Goal: Complete application form: Complete application form

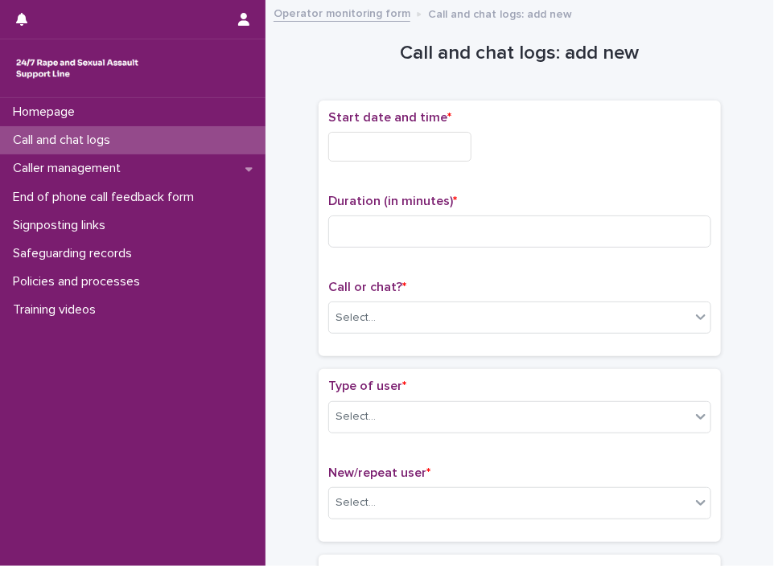
click at [357, 149] on input "text" at bounding box center [399, 147] width 143 height 30
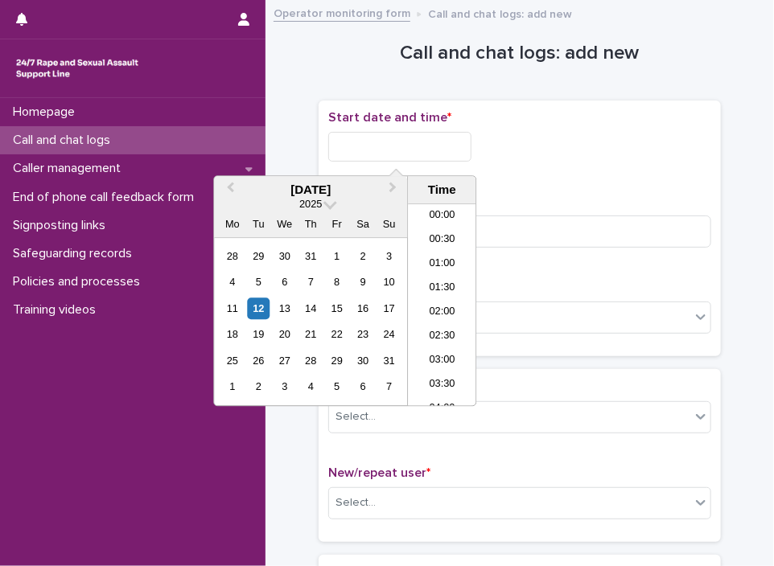
scroll to position [539, 0]
click at [441, 306] on li "13:00" at bounding box center [442, 306] width 68 height 24
click at [438, 158] on input "**********" at bounding box center [399, 147] width 143 height 30
type input "**********"
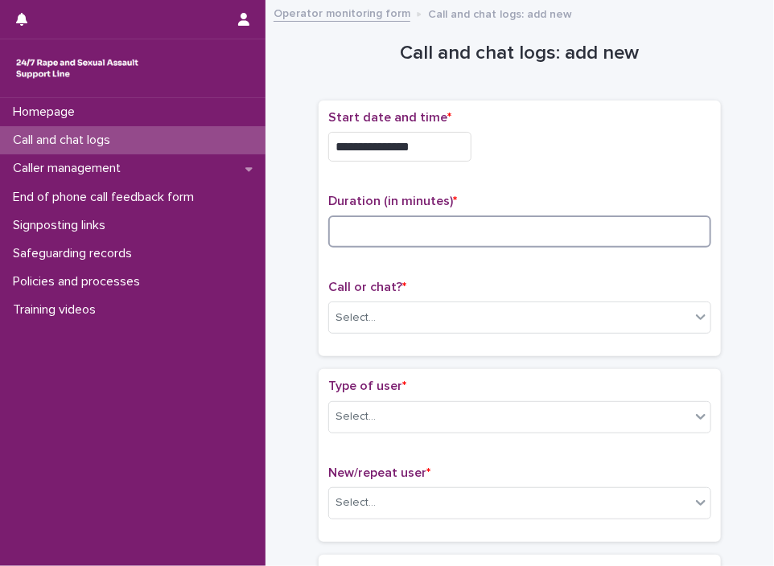
click at [514, 224] on input at bounding box center [519, 232] width 383 height 32
type input "*"
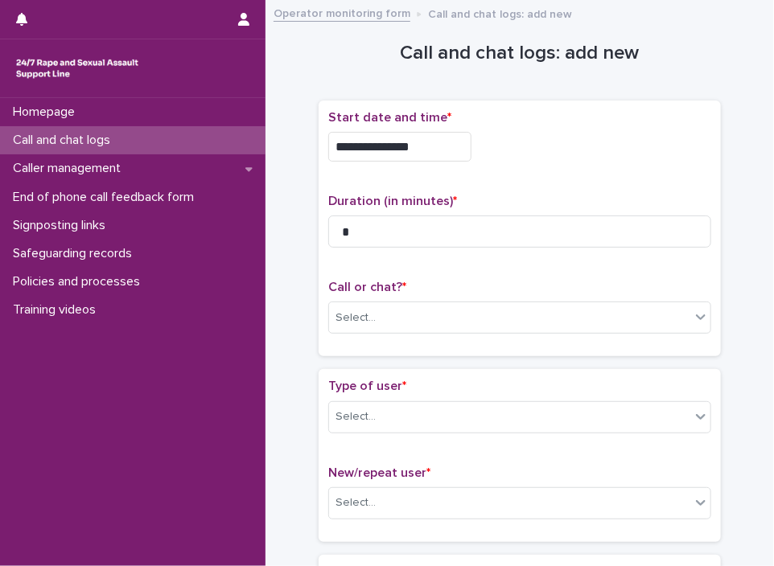
click at [475, 294] on div "Call or chat? * Select..." at bounding box center [519, 313] width 383 height 67
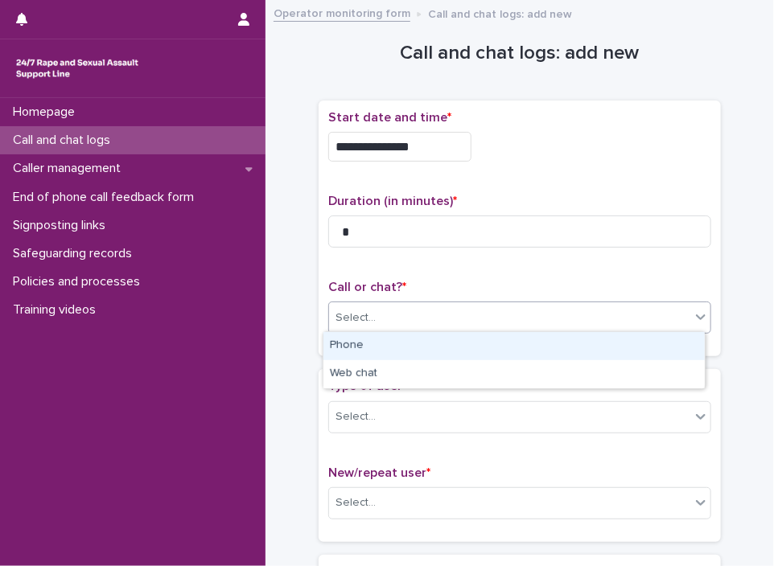
click at [462, 321] on div "Select..." at bounding box center [509, 318] width 361 height 27
click at [425, 352] on div "Phone" at bounding box center [513, 346] width 381 height 28
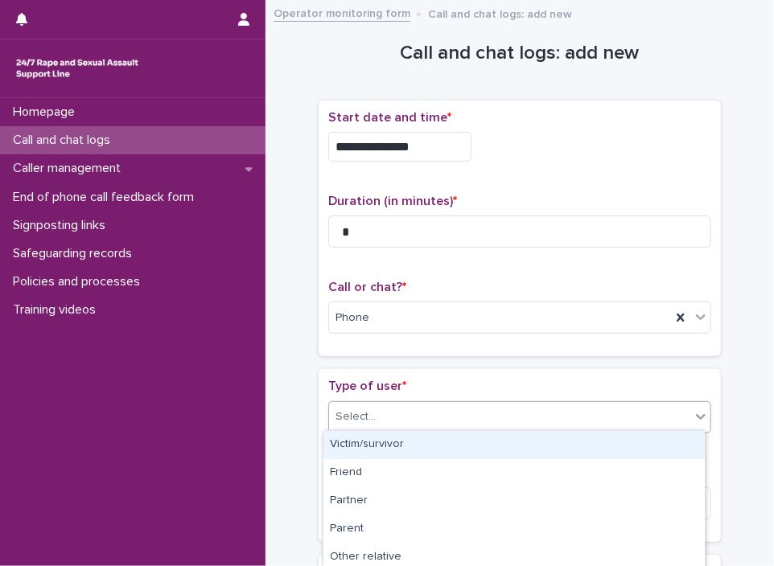
click at [385, 420] on div "Select..." at bounding box center [509, 417] width 361 height 27
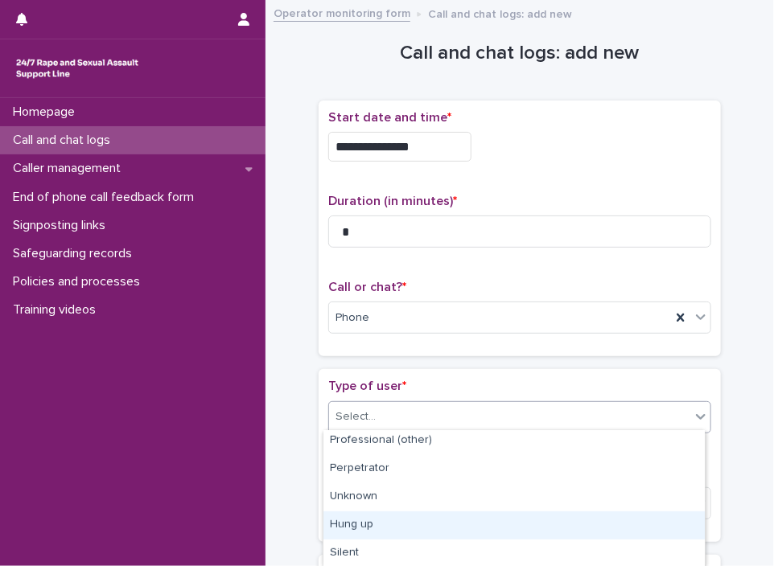
click at [599, 528] on div "Hung up" at bounding box center [513, 526] width 381 height 28
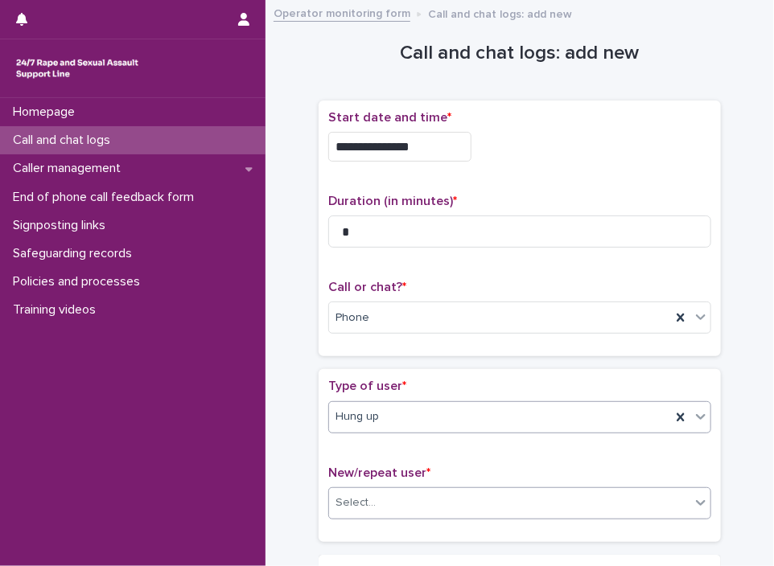
click at [499, 491] on div "Select..." at bounding box center [509, 503] width 361 height 27
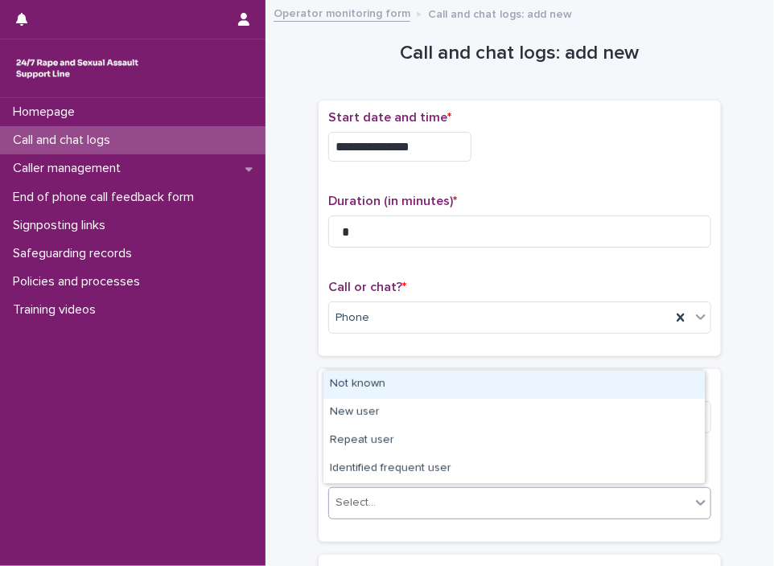
click at [405, 388] on div "Not known" at bounding box center [513, 385] width 381 height 28
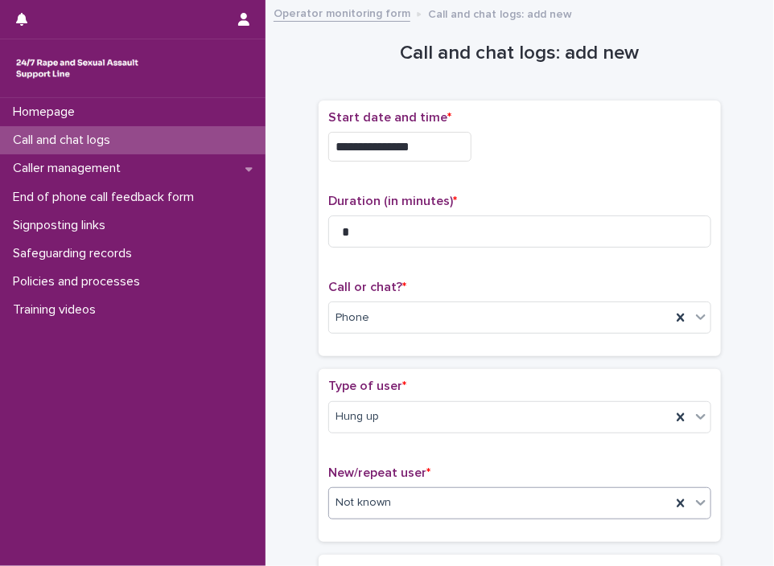
scroll to position [238, 0]
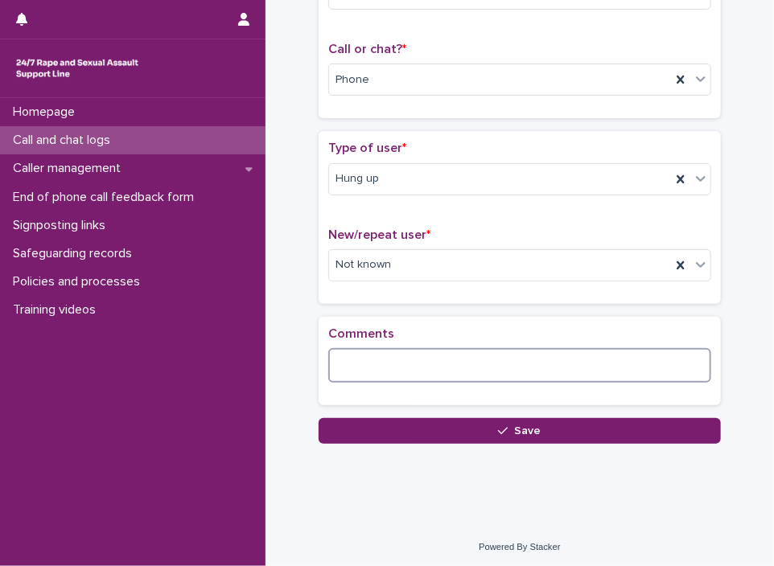
click at [428, 363] on textarea at bounding box center [519, 365] width 383 height 35
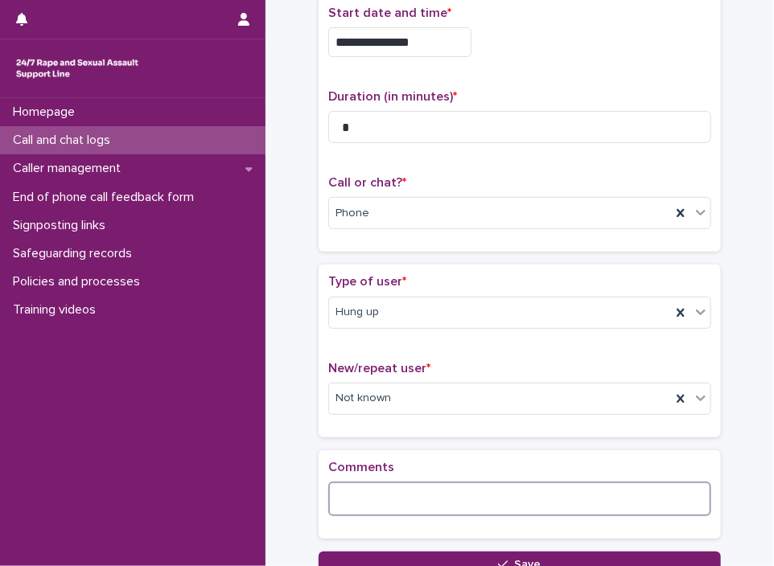
scroll to position [59, 0]
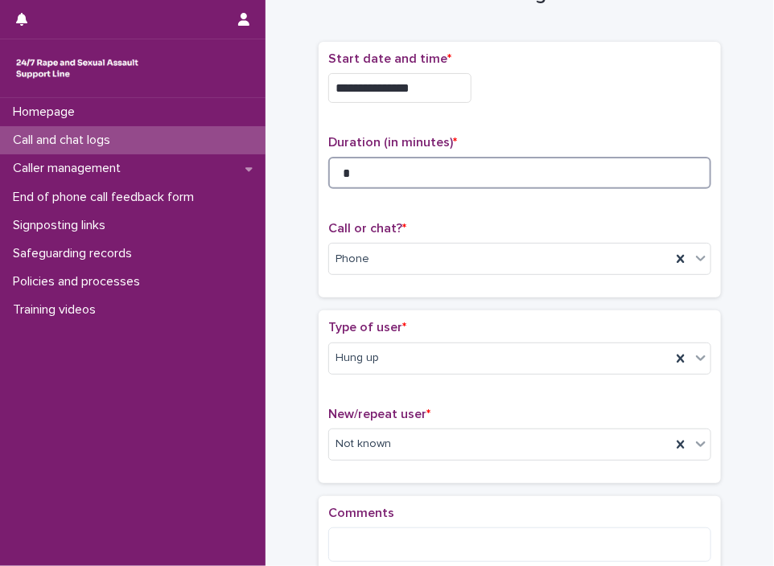
click at [459, 162] on input "*" at bounding box center [519, 173] width 383 height 32
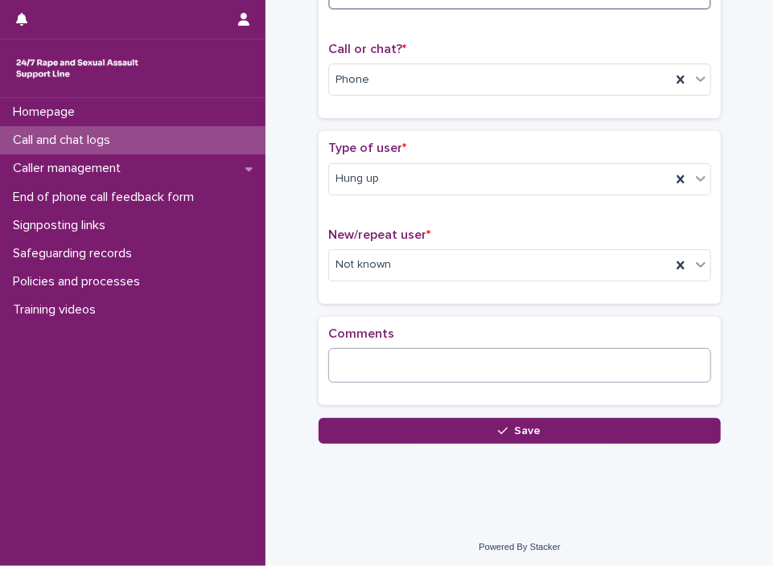
type input "*"
click at [459, 348] on textarea at bounding box center [519, 365] width 383 height 35
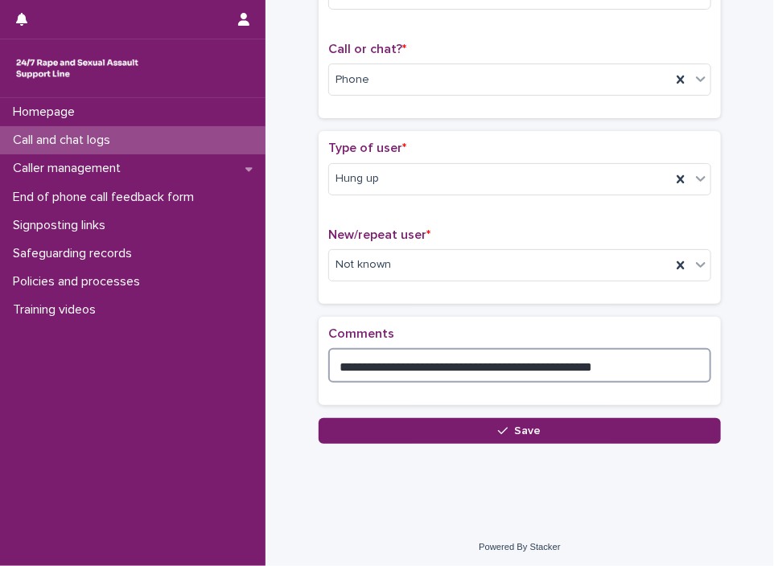
click at [450, 368] on textarea "**********" at bounding box center [519, 365] width 383 height 35
type textarea "**********"
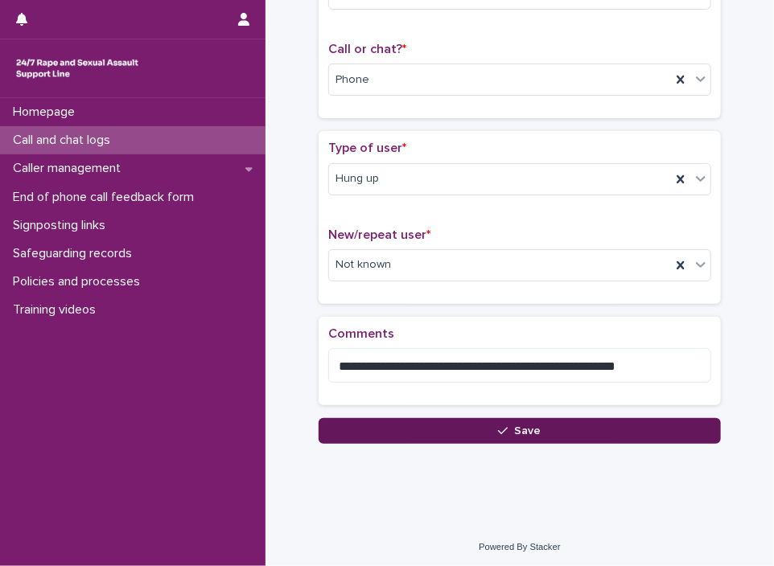
click at [672, 433] on button "Save" at bounding box center [519, 431] width 402 height 26
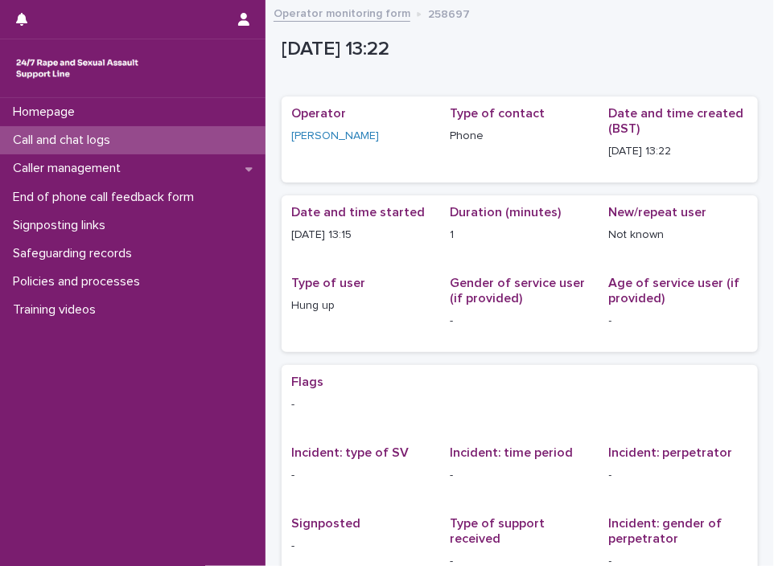
click at [329, 12] on link "Operator monitoring form" at bounding box center [341, 12] width 137 height 18
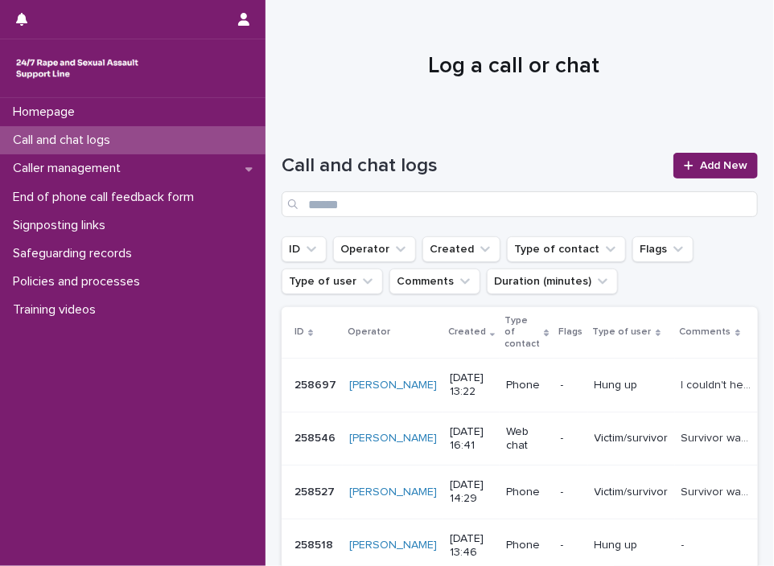
click at [659, 160] on div "Call and chat logs Add New" at bounding box center [519, 185] width 476 height 64
click at [682, 172] on link "Add New" at bounding box center [715, 166] width 84 height 26
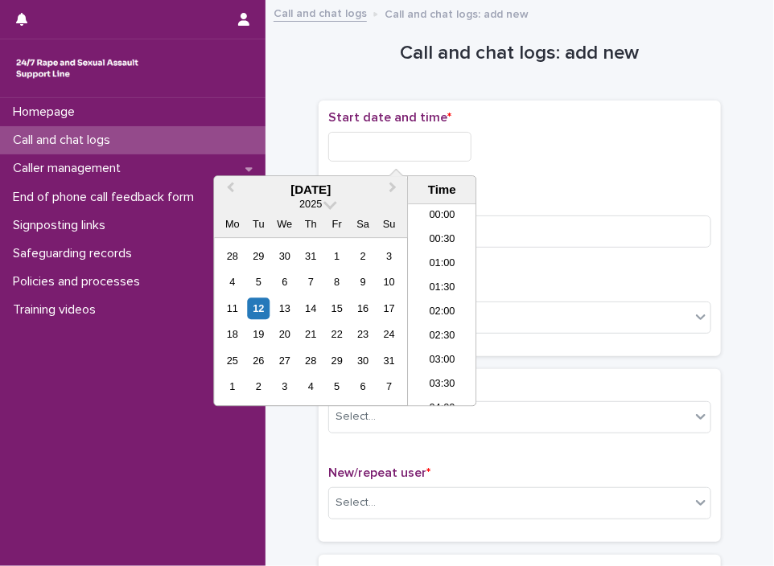
click at [392, 157] on input "text" at bounding box center [399, 147] width 143 height 30
click at [434, 298] on li "13:30" at bounding box center [442, 306] width 68 height 24
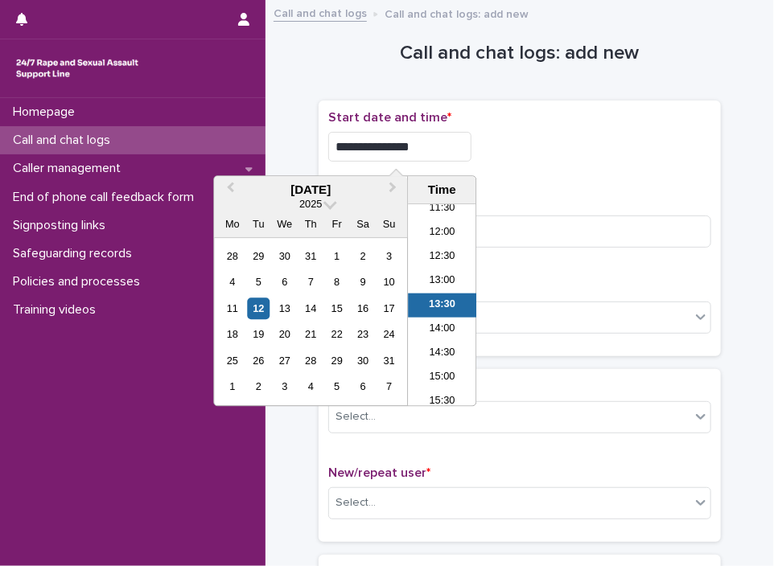
click at [450, 149] on input "**********" at bounding box center [399, 147] width 143 height 30
type input "**********"
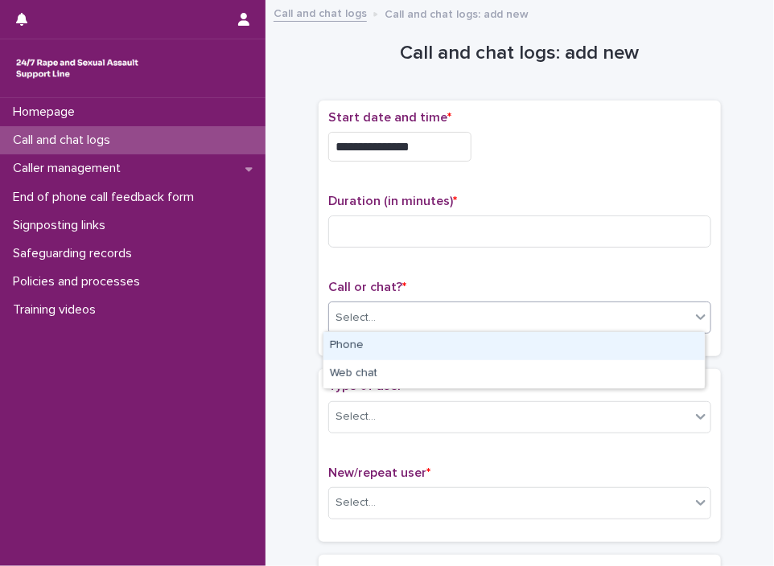
click at [544, 313] on div "Select..." at bounding box center [509, 318] width 361 height 27
click at [491, 353] on div "Phone" at bounding box center [513, 346] width 381 height 28
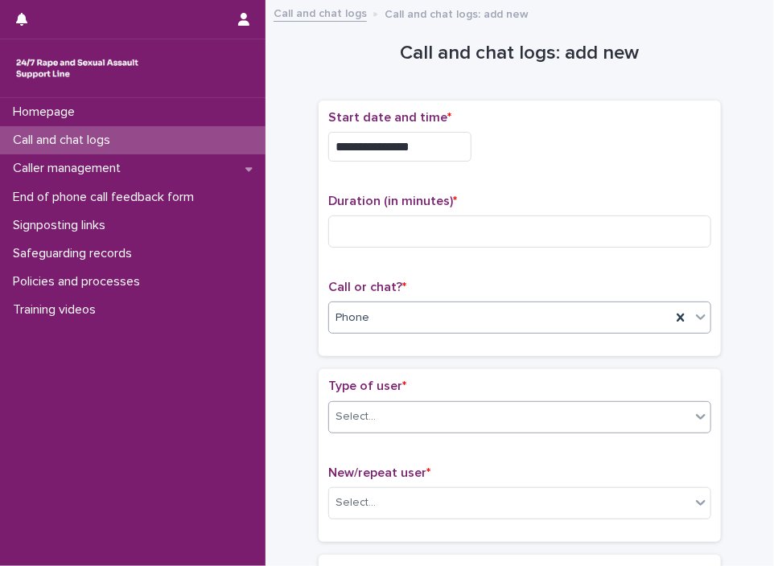
click at [419, 409] on div "Select..." at bounding box center [509, 417] width 361 height 27
click at [416, 428] on div "Select..." at bounding box center [519, 417] width 383 height 32
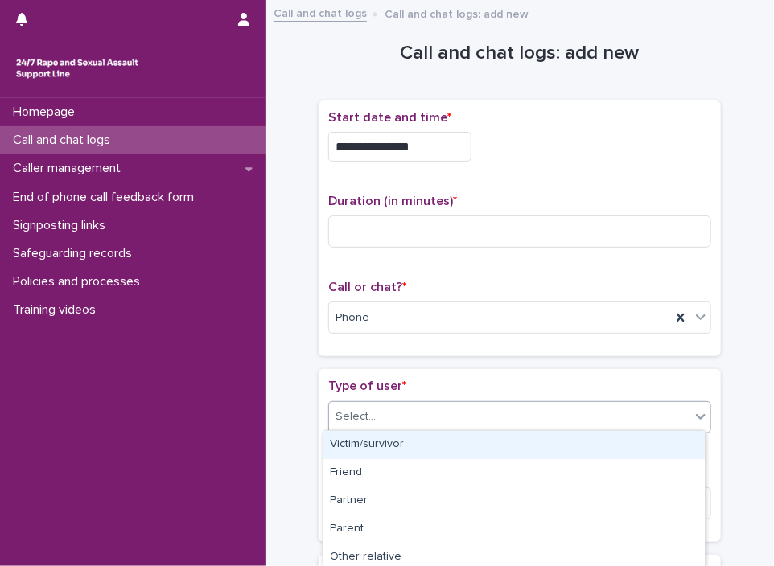
click at [421, 424] on div "Select..." at bounding box center [509, 417] width 361 height 27
click at [412, 452] on div "Victim/survivor" at bounding box center [513, 445] width 381 height 28
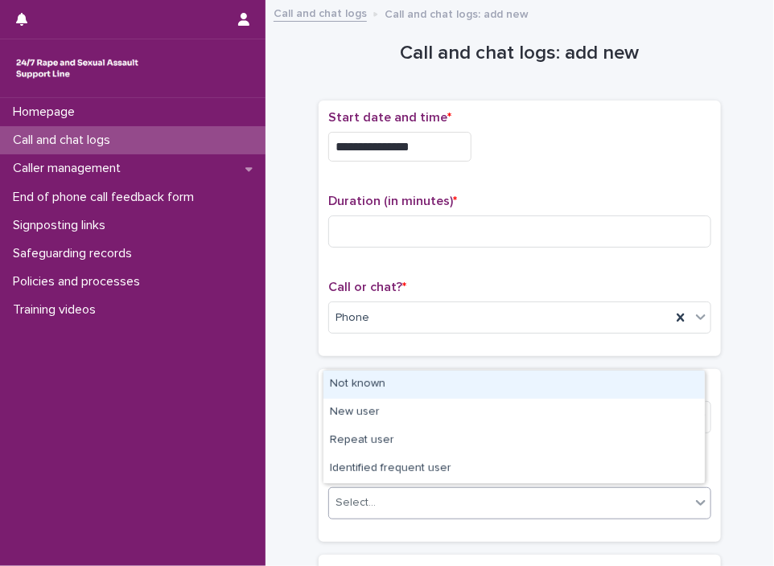
click at [392, 503] on div "Select..." at bounding box center [509, 503] width 361 height 27
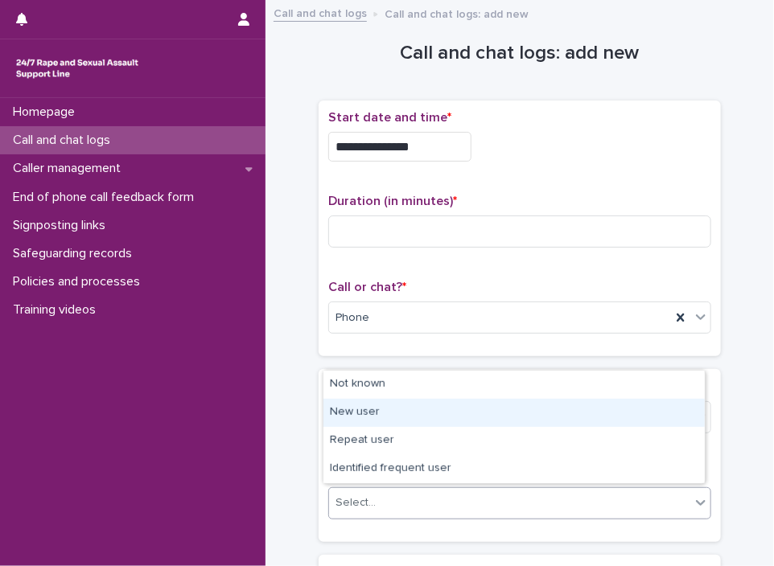
drag, startPoint x: 405, startPoint y: 484, endPoint x: 430, endPoint y: 416, distance: 72.8
click at [430, 416] on div "New user" at bounding box center [513, 413] width 381 height 28
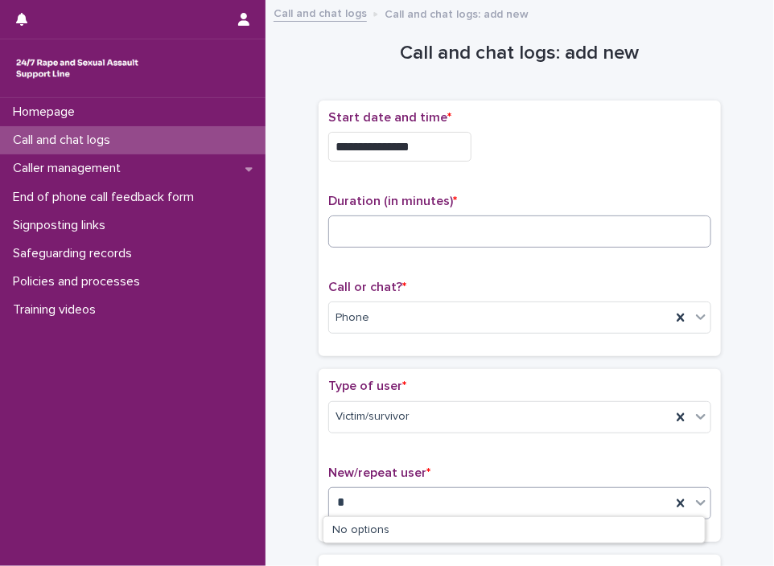
type input "*"
click at [410, 240] on input at bounding box center [519, 232] width 383 height 32
type input "*"
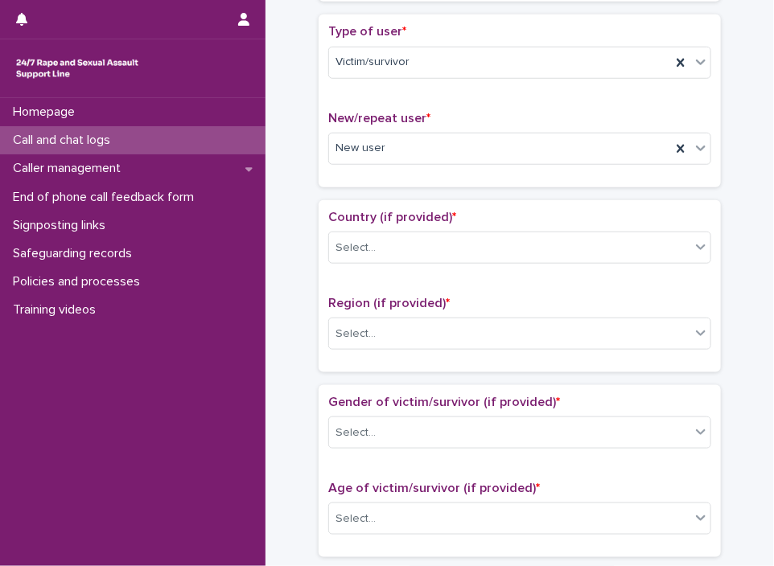
scroll to position [421, 0]
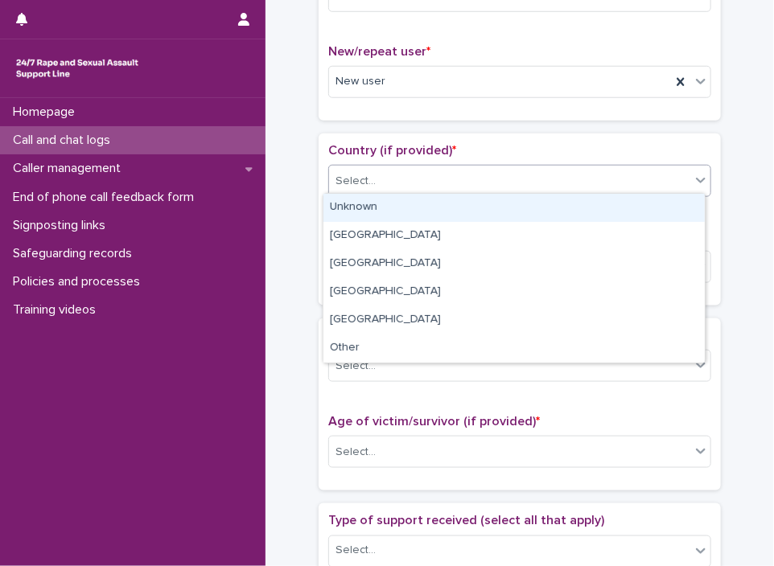
click at [442, 179] on div "Select..." at bounding box center [509, 181] width 361 height 27
click at [433, 194] on div "Unknown" at bounding box center [513, 208] width 381 height 28
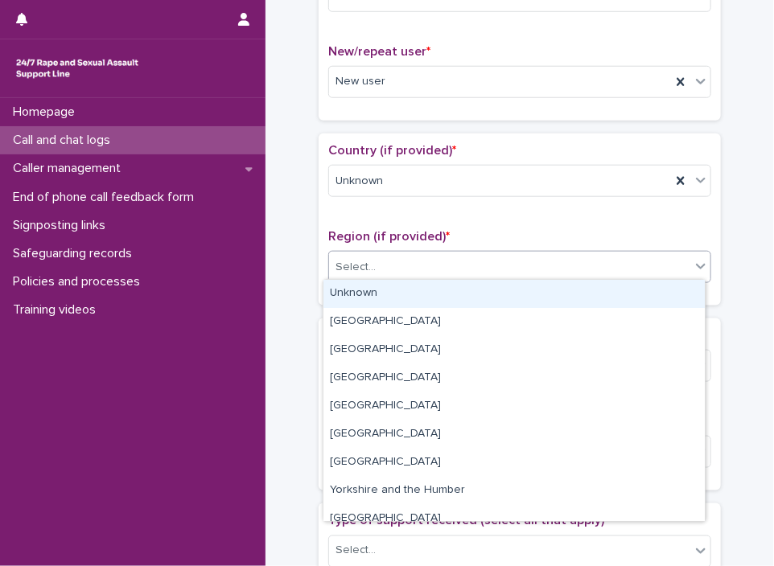
click at [407, 254] on div "Select..." at bounding box center [509, 267] width 361 height 27
click at [392, 289] on div "Unknown" at bounding box center [513, 294] width 381 height 28
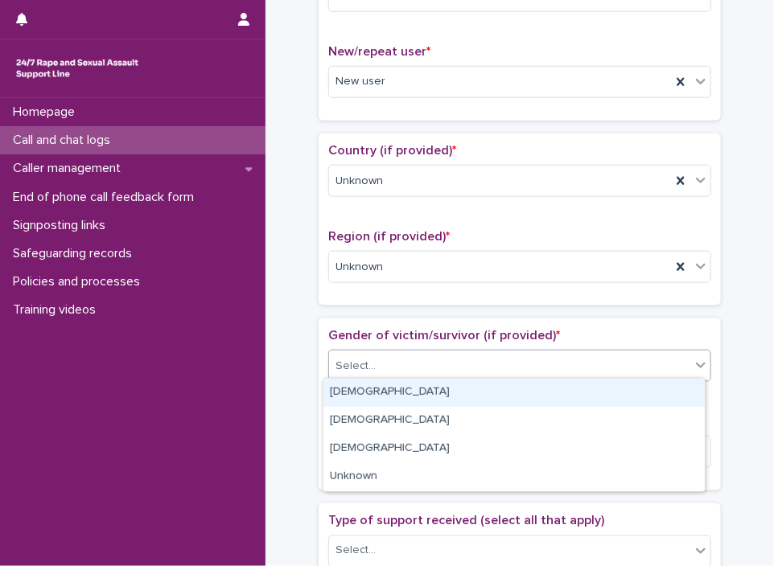
click at [381, 359] on div "Select..." at bounding box center [509, 366] width 361 height 27
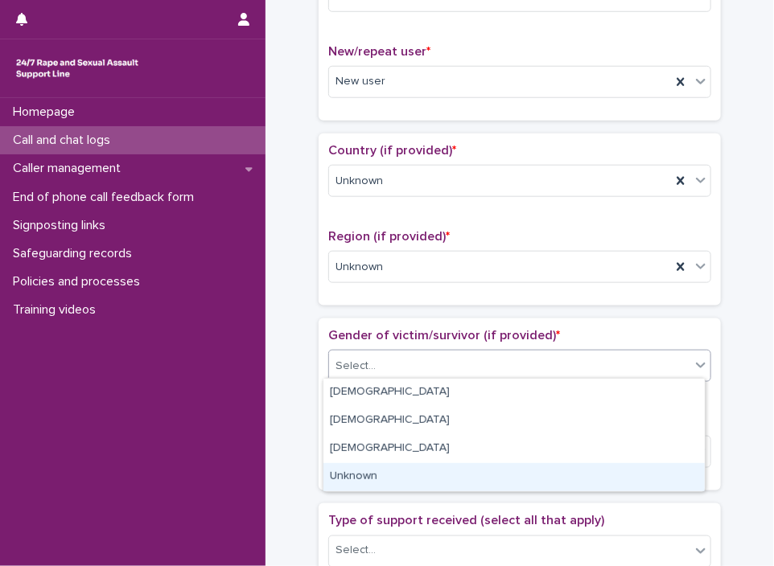
click at [392, 468] on div "Unknown" at bounding box center [513, 477] width 381 height 28
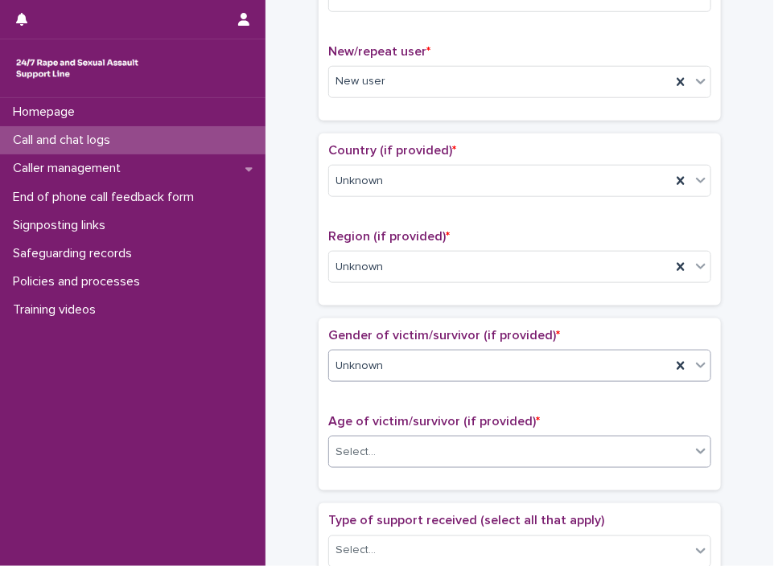
click at [418, 443] on div "Select..." at bounding box center [509, 452] width 361 height 27
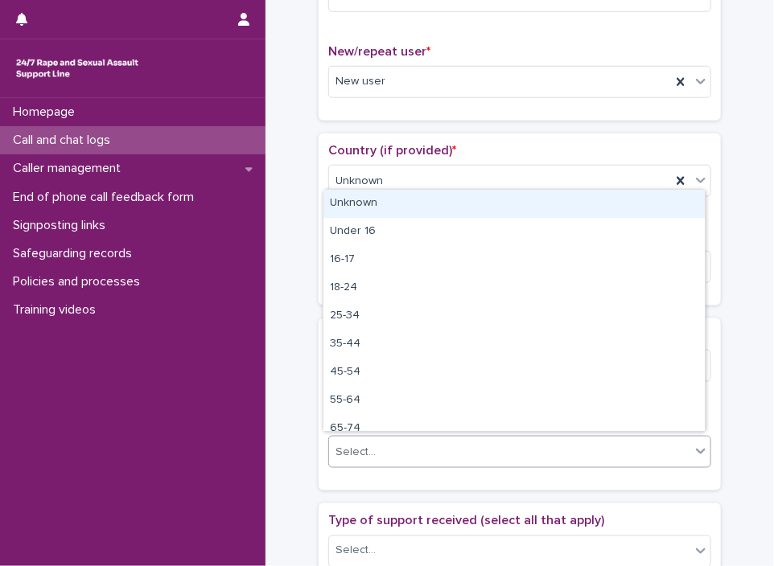
click at [369, 205] on div "Unknown" at bounding box center [513, 204] width 381 height 28
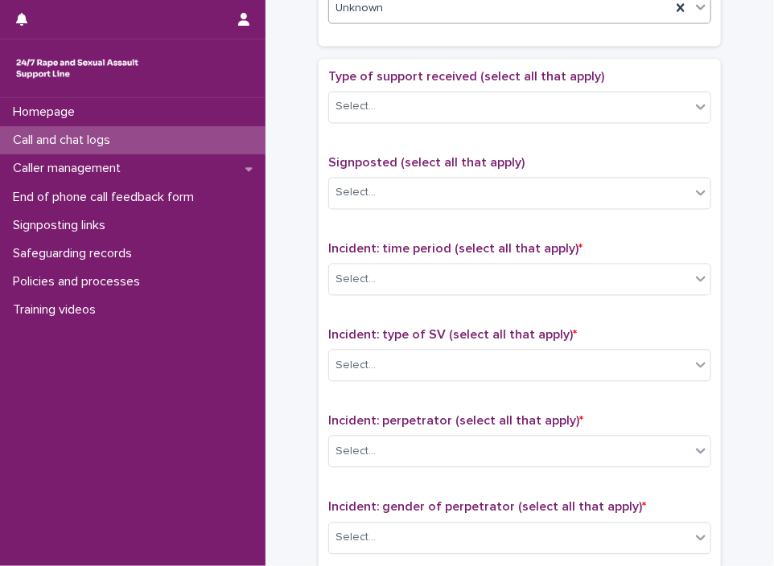
scroll to position [885, 0]
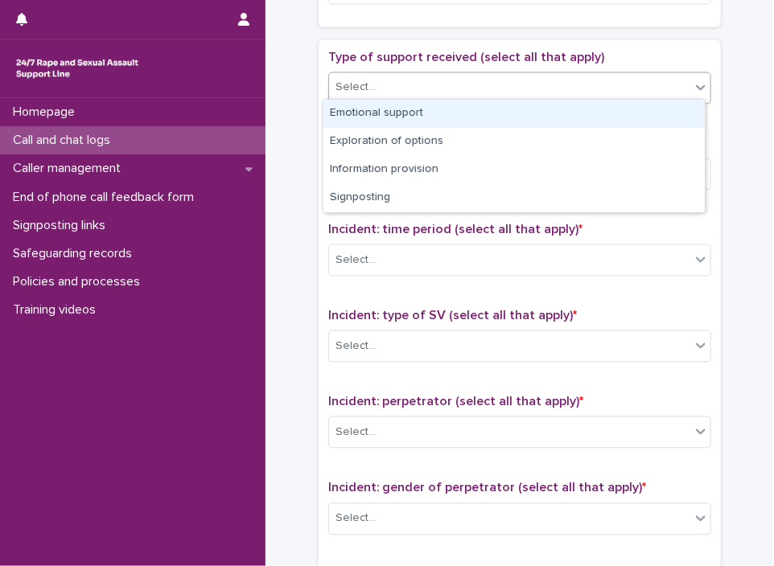
click at [463, 77] on div "Select..." at bounding box center [509, 88] width 361 height 27
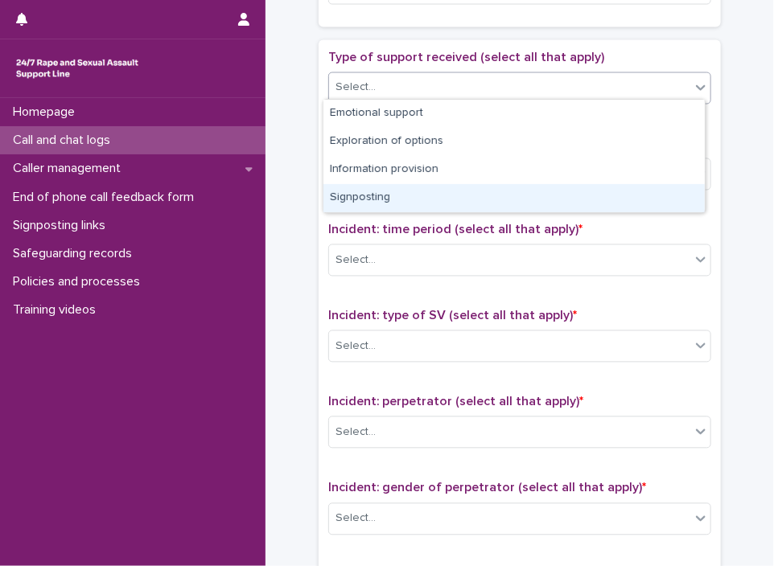
click at [454, 195] on div "Signposting" at bounding box center [513, 198] width 381 height 28
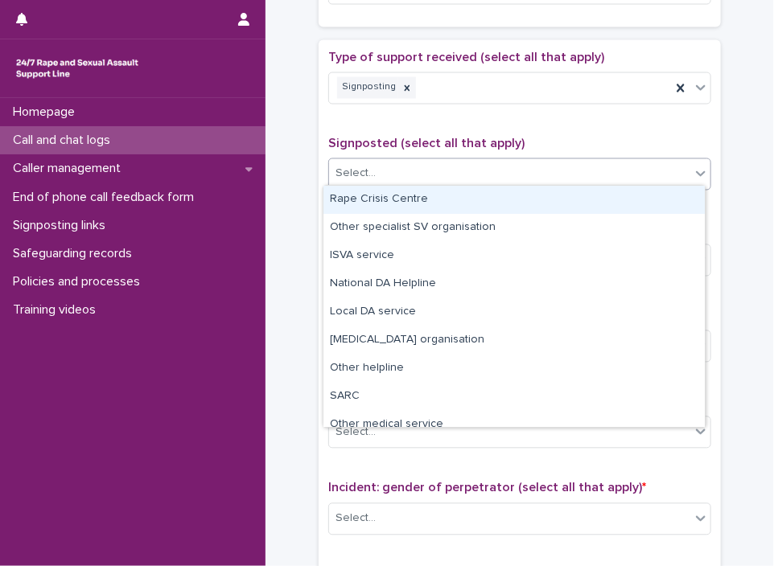
click at [470, 172] on div "Select..." at bounding box center [509, 174] width 361 height 27
click at [463, 212] on div "Rape Crisis Centre" at bounding box center [513, 200] width 381 height 28
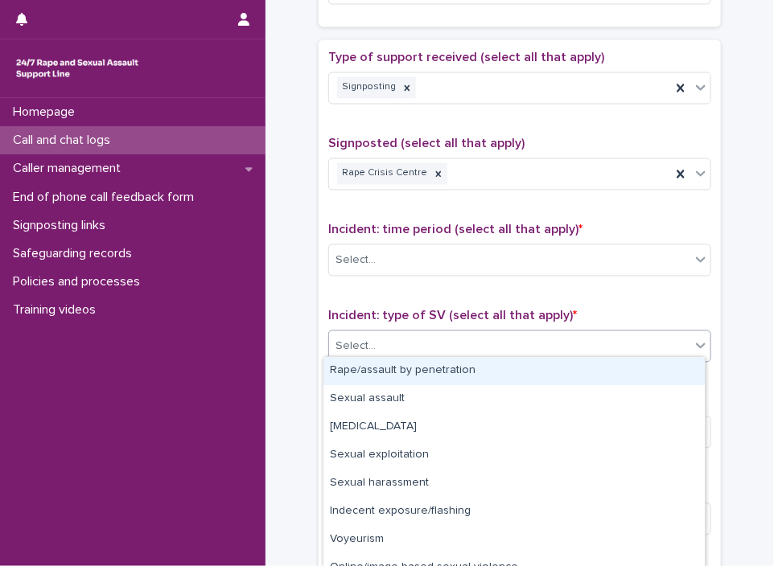
click at [448, 336] on div "Select..." at bounding box center [509, 347] width 361 height 27
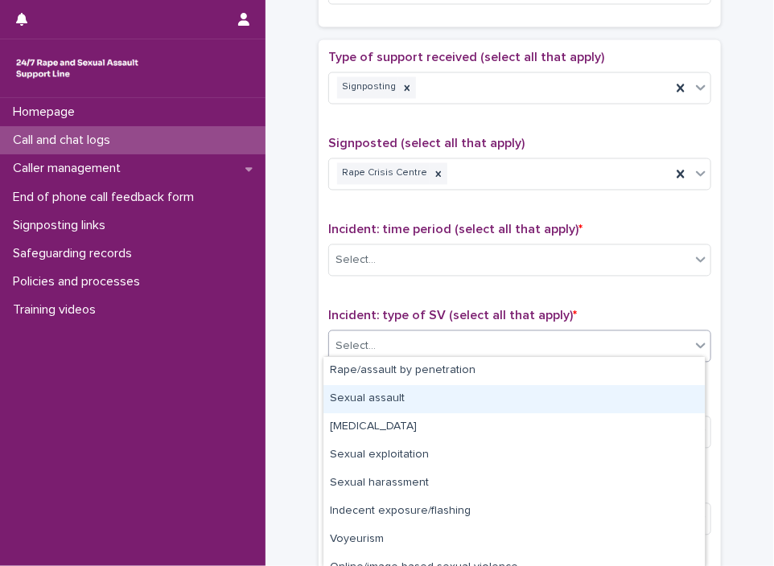
scroll to position [72, 0]
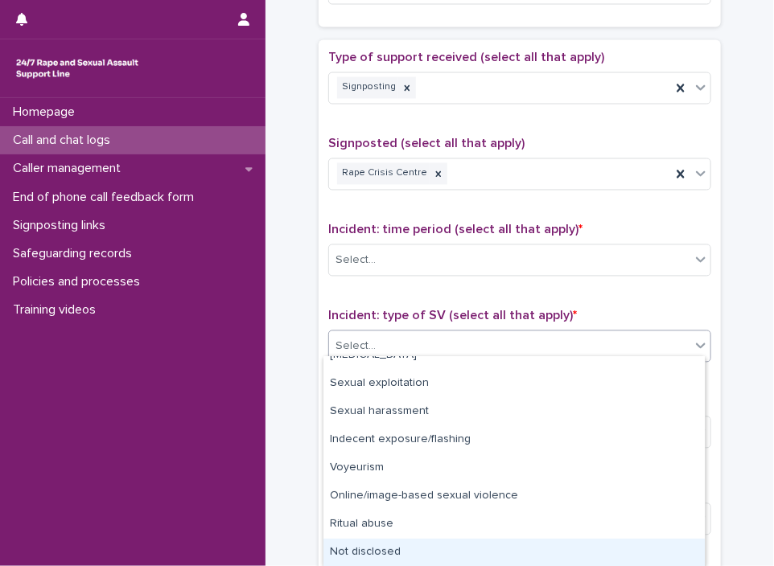
click at [618, 546] on div "Not disclosed" at bounding box center [513, 553] width 381 height 28
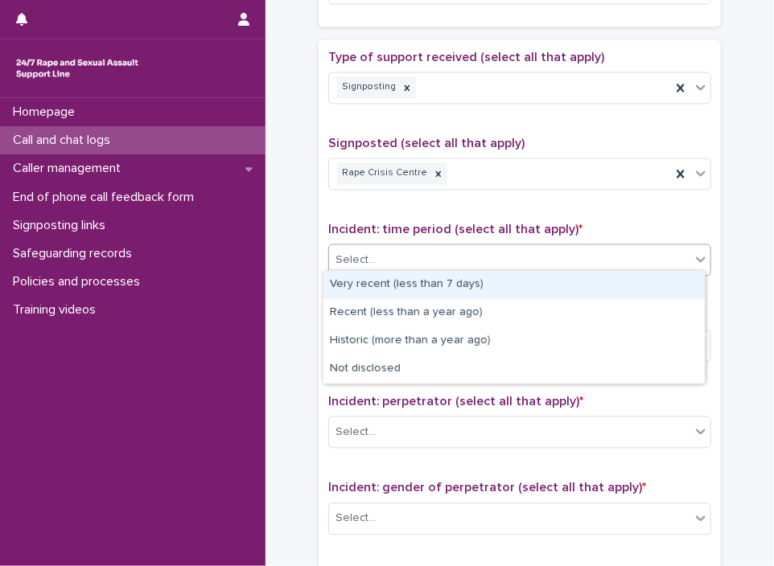
click at [468, 257] on div "Select..." at bounding box center [509, 261] width 361 height 27
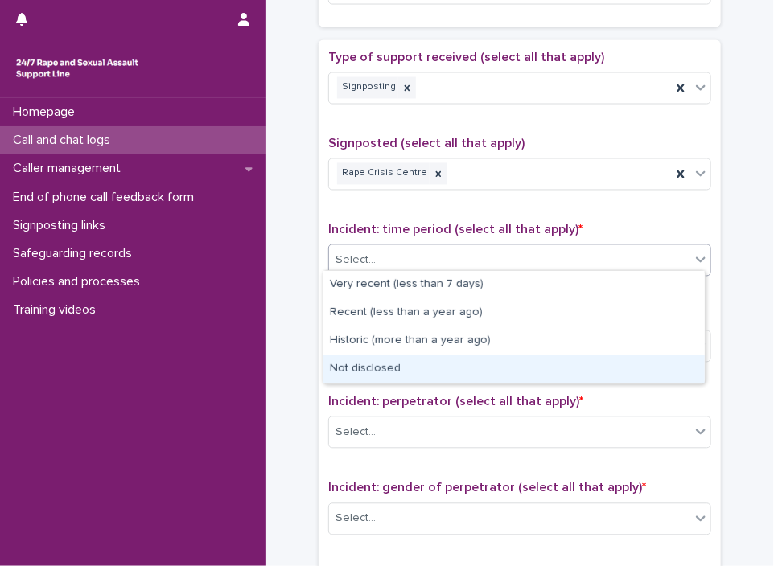
click at [438, 367] on div "Not disclosed" at bounding box center [513, 369] width 381 height 28
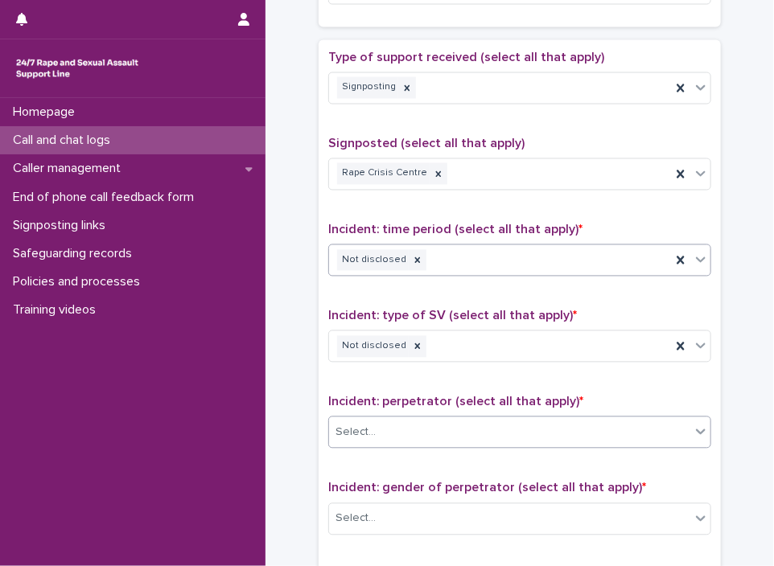
click at [428, 427] on div "Select..." at bounding box center [509, 433] width 361 height 27
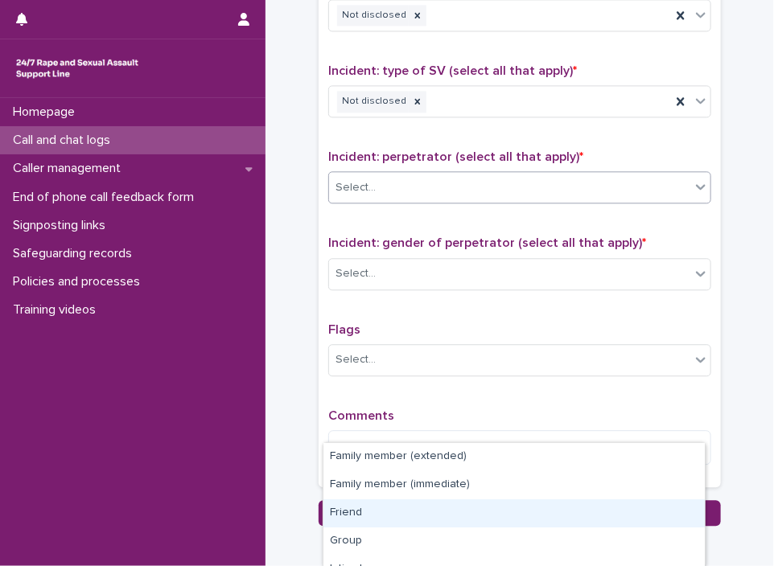
scroll to position [1147, 0]
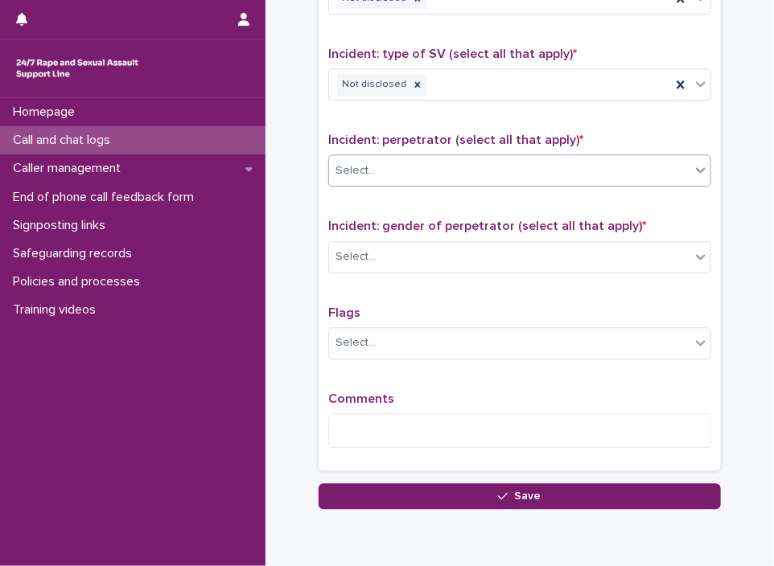
click at [475, 160] on div "Select..." at bounding box center [509, 171] width 361 height 27
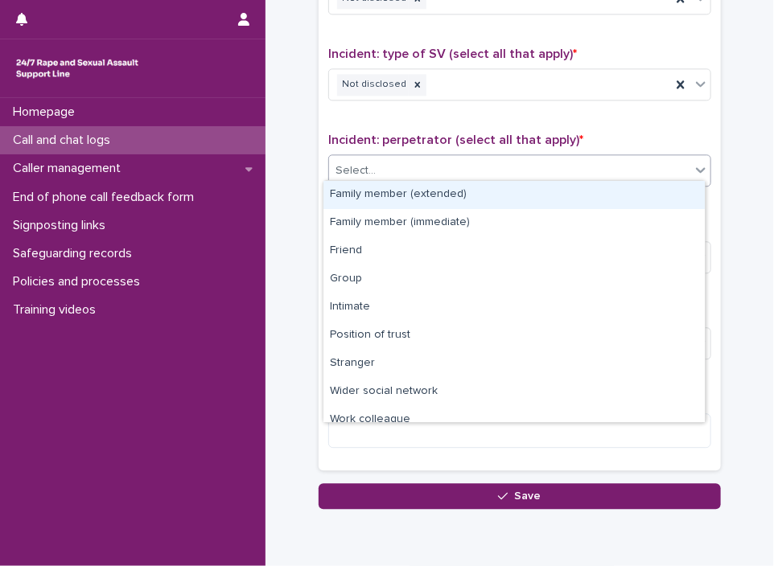
click at [475, 160] on div "Select..." at bounding box center [509, 171] width 361 height 27
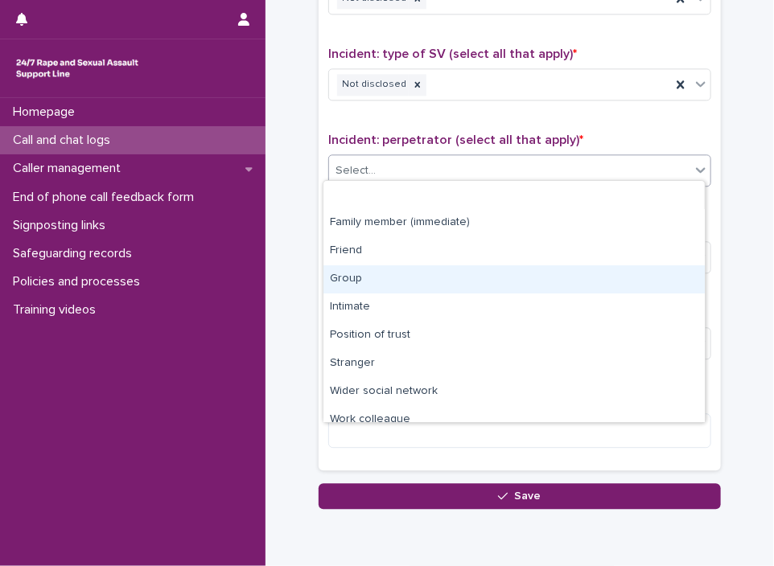
scroll to position [68, 0]
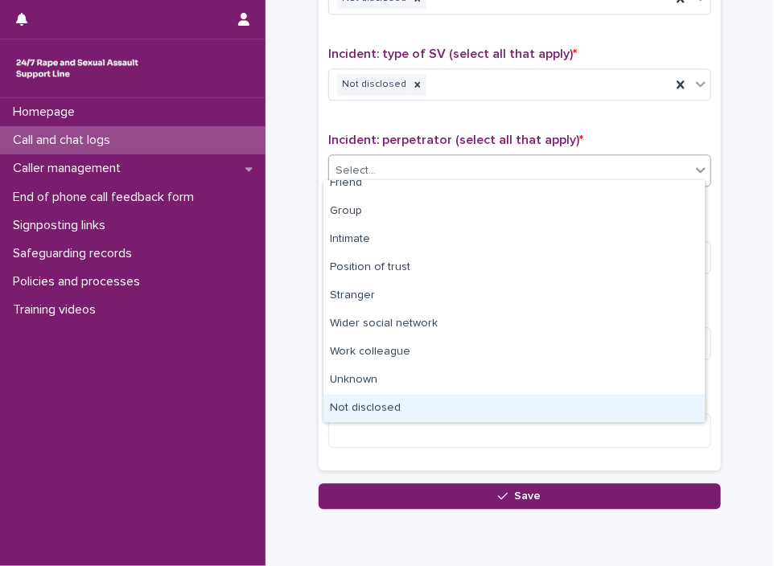
click at [634, 397] on div "Not disclosed" at bounding box center [513, 409] width 381 height 28
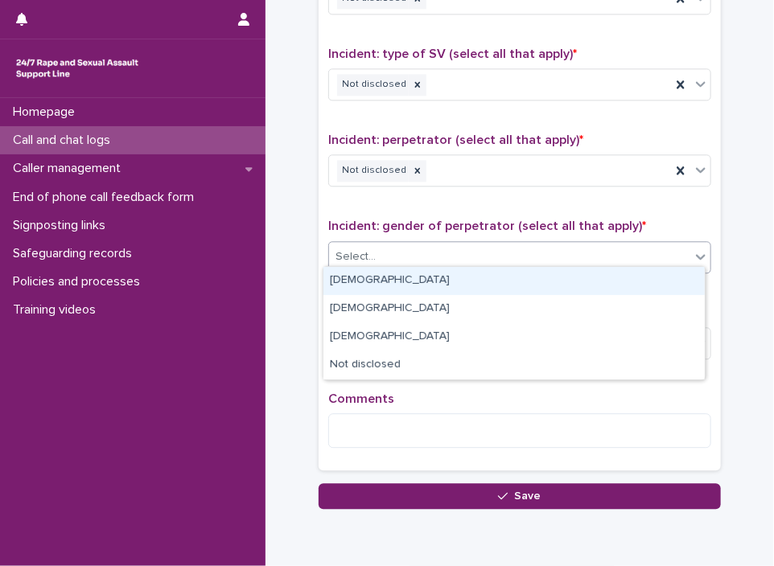
click at [537, 253] on div "Select..." at bounding box center [509, 257] width 361 height 27
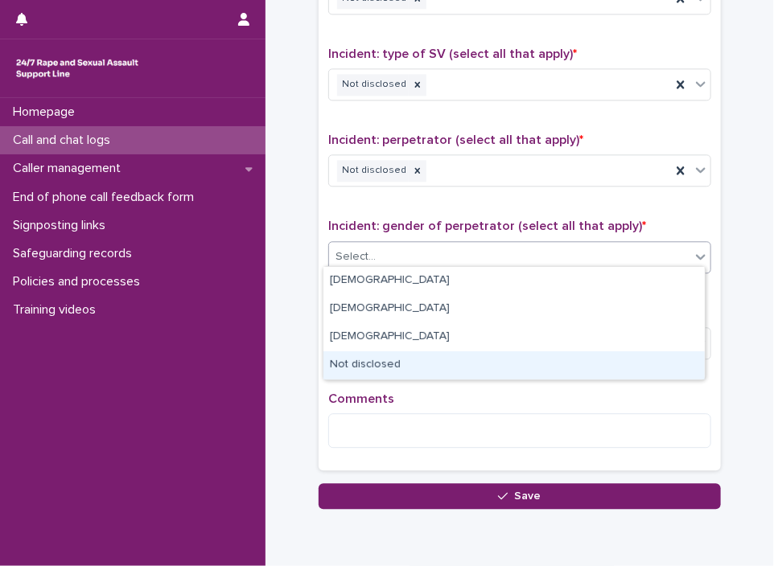
click at [503, 355] on div "Not disclosed" at bounding box center [513, 365] width 381 height 28
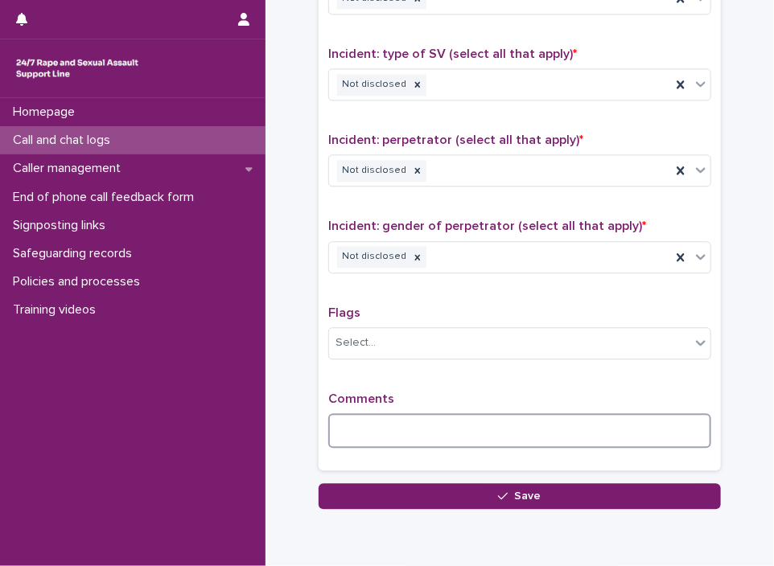
click at [463, 413] on textarea at bounding box center [519, 430] width 383 height 35
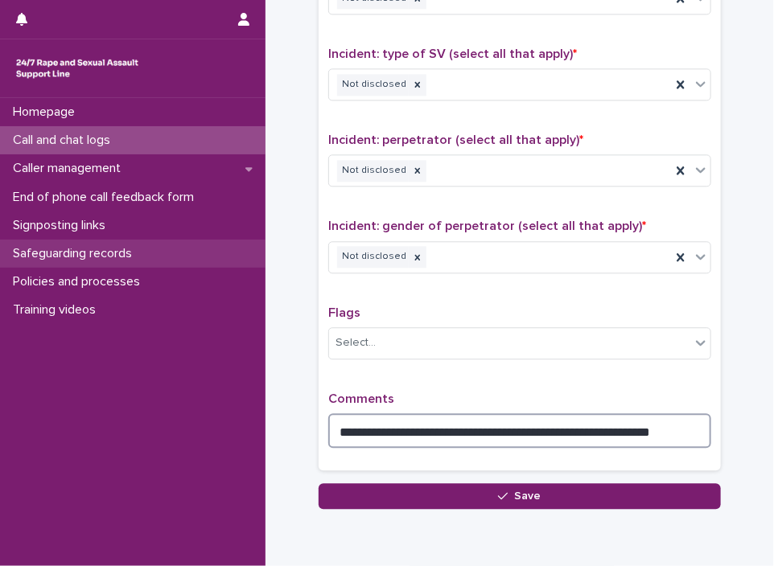
type textarea "**********"
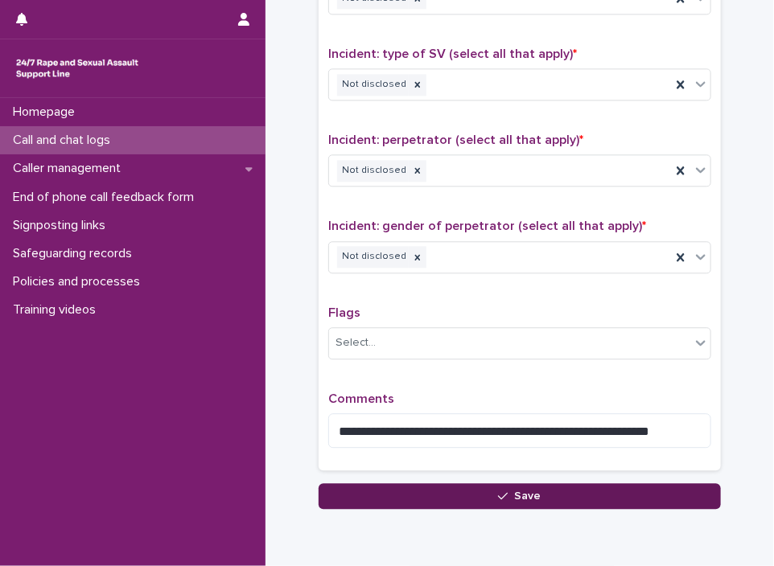
click at [434, 487] on button "Save" at bounding box center [519, 496] width 402 height 26
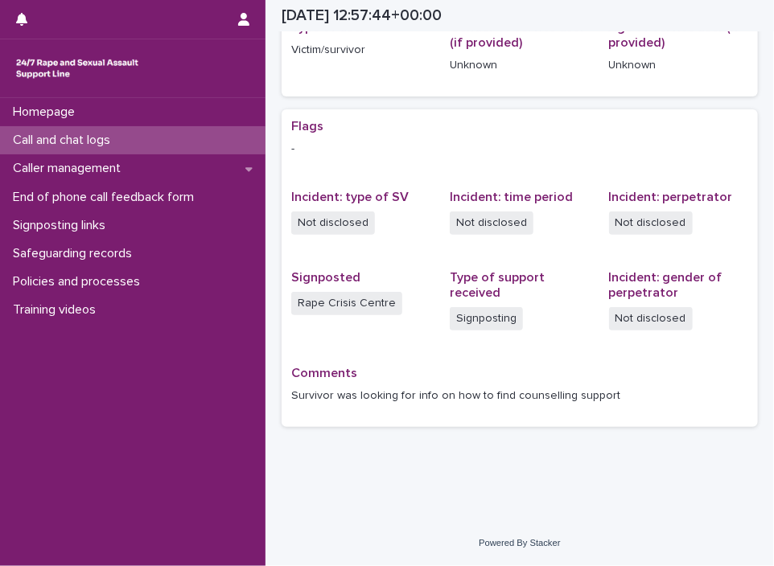
scroll to position [256, 0]
click at [127, 132] on div "Call and chat logs" at bounding box center [132, 140] width 265 height 28
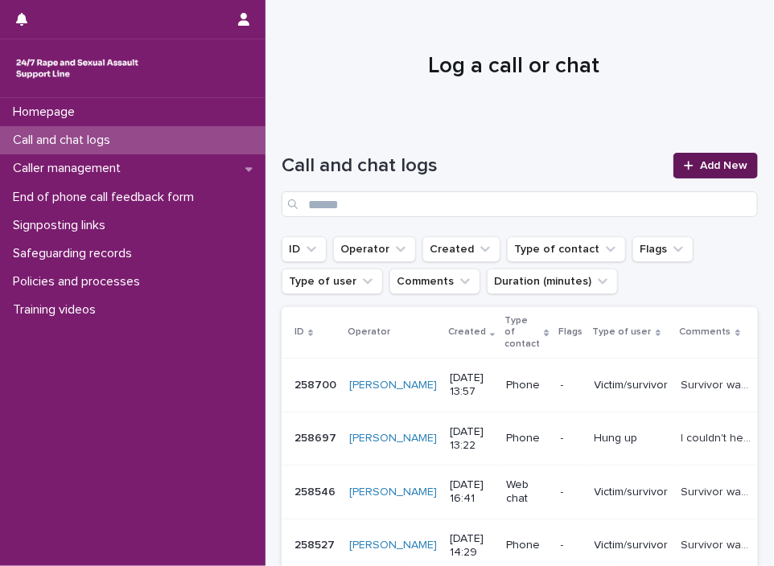
click at [706, 156] on link "Add New" at bounding box center [715, 166] width 84 height 26
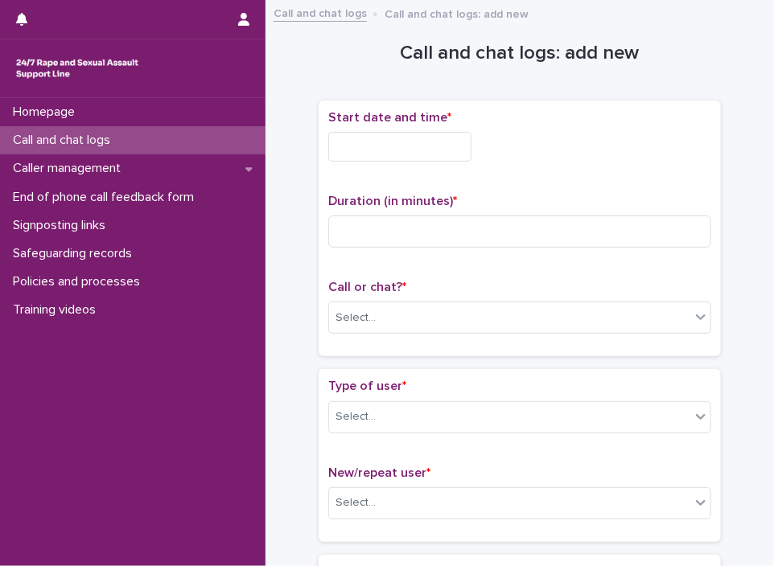
click at [364, 146] on input "text" at bounding box center [399, 147] width 143 height 30
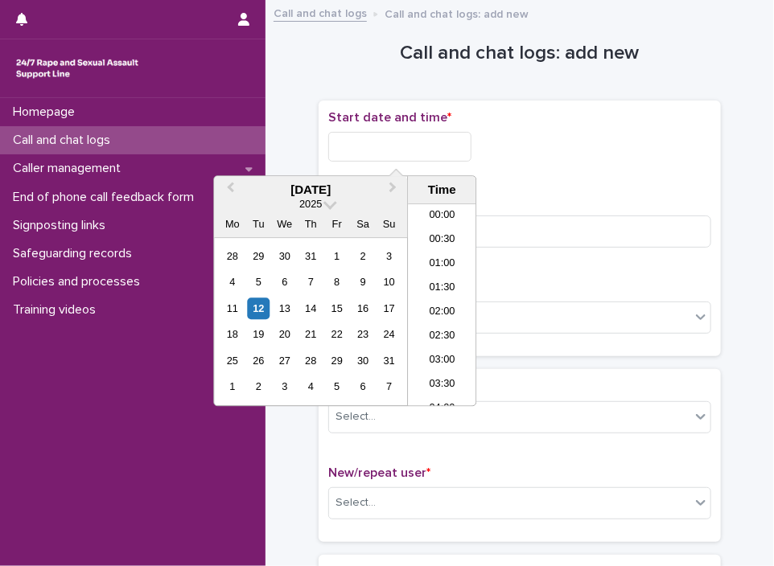
scroll to position [587, 0]
click at [428, 295] on li "14:00" at bounding box center [442, 306] width 68 height 24
click at [432, 148] on input "**********" at bounding box center [399, 147] width 143 height 30
type input "**********"
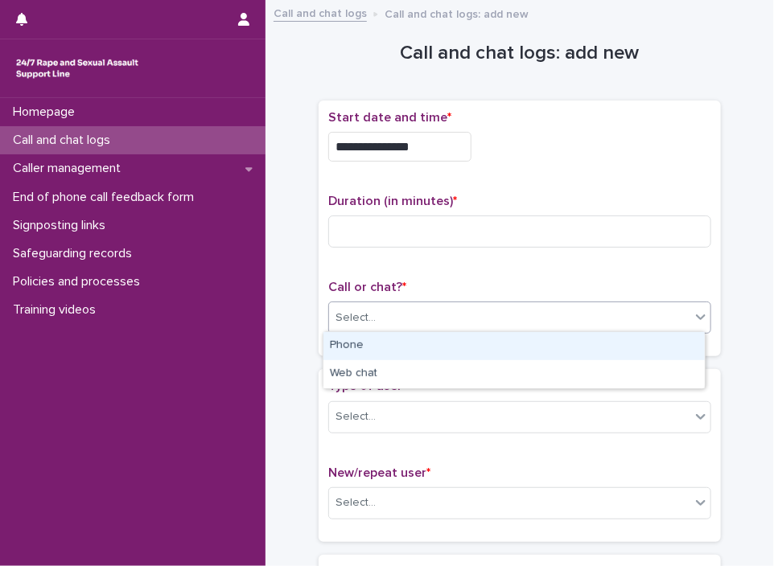
click at [531, 314] on div "Select..." at bounding box center [509, 318] width 361 height 27
click at [474, 347] on div "Phone" at bounding box center [513, 346] width 381 height 28
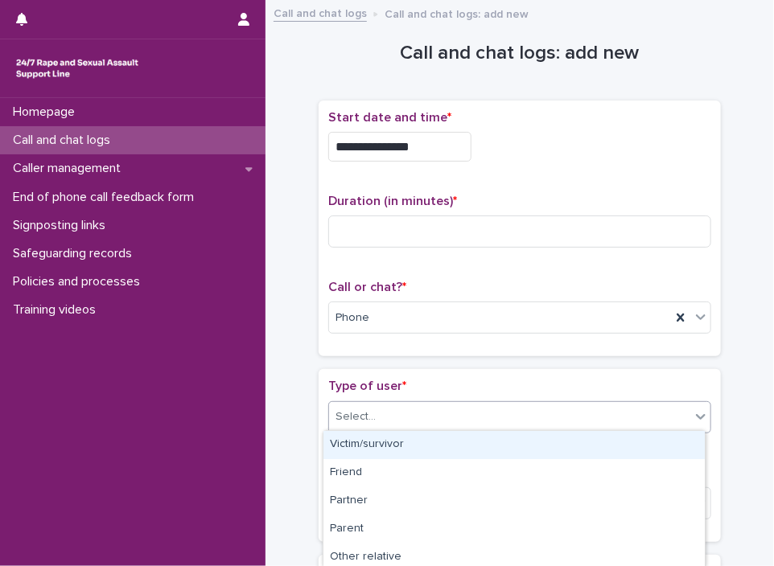
click at [457, 414] on div "Select..." at bounding box center [509, 417] width 361 height 27
click at [557, 440] on div "Victim/survivor" at bounding box center [513, 445] width 381 height 28
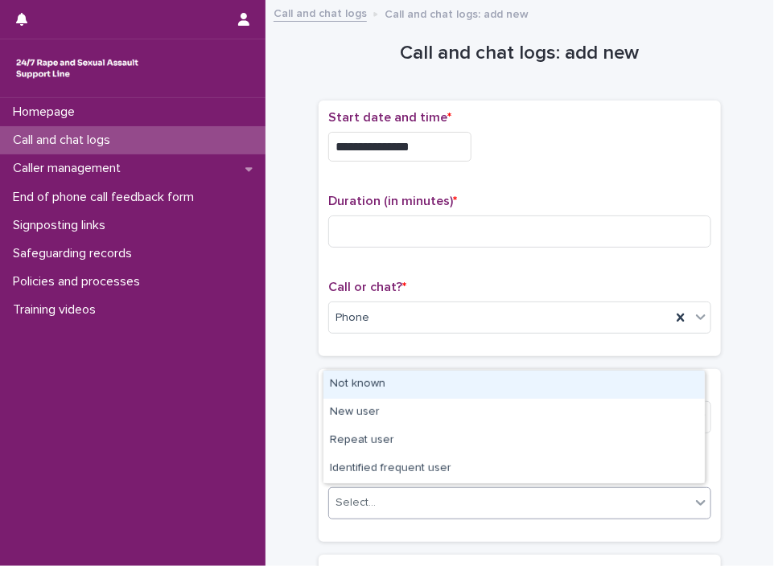
click at [458, 490] on div "Select..." at bounding box center [509, 503] width 361 height 27
click at [395, 373] on div "Not known" at bounding box center [513, 385] width 381 height 28
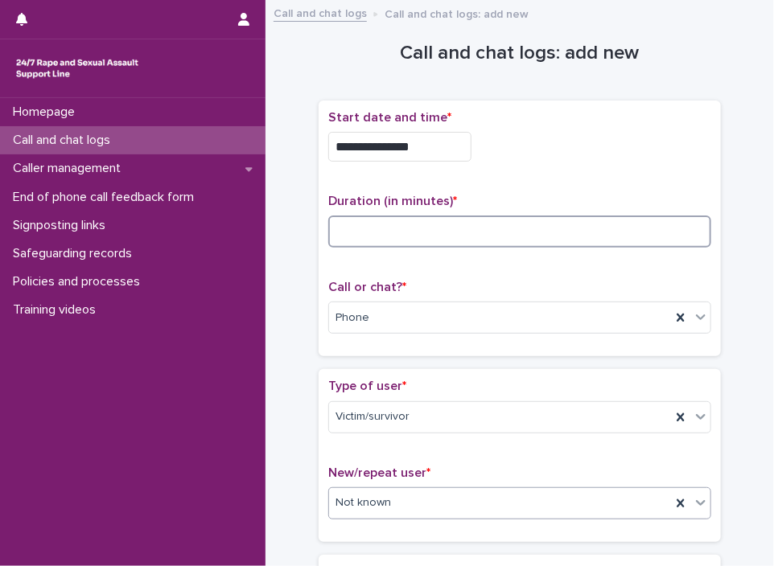
click at [392, 216] on input at bounding box center [519, 232] width 383 height 32
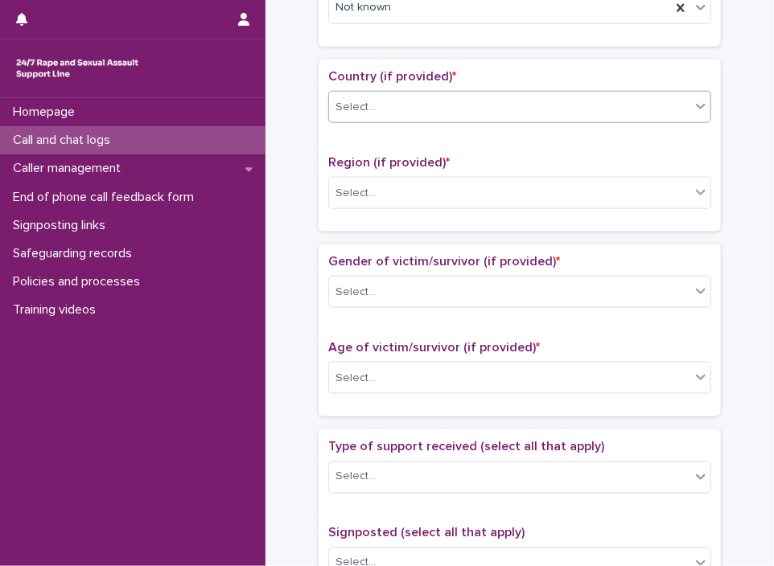
type input "*"
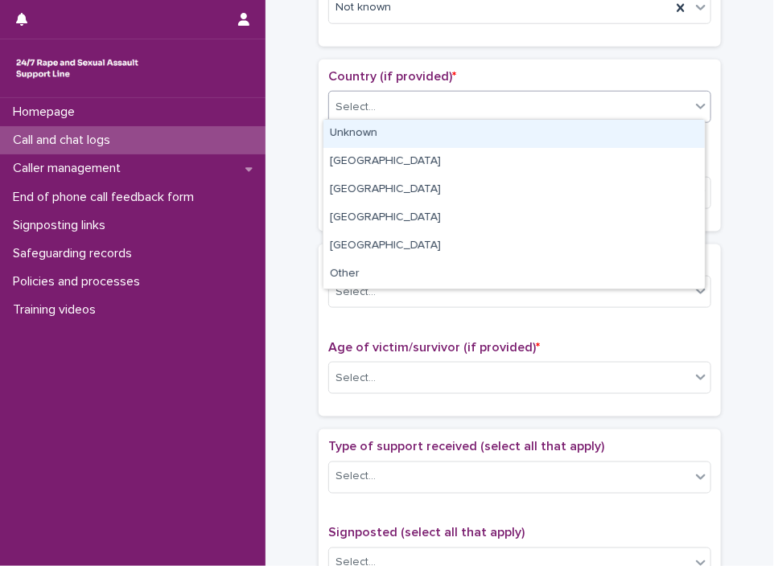
drag, startPoint x: 508, startPoint y: 95, endPoint x: 486, endPoint y: 126, distance: 38.6
click at [486, 126] on body "**********" at bounding box center [387, 283] width 774 height 566
click at [486, 126] on div "Unknown" at bounding box center [513, 134] width 381 height 28
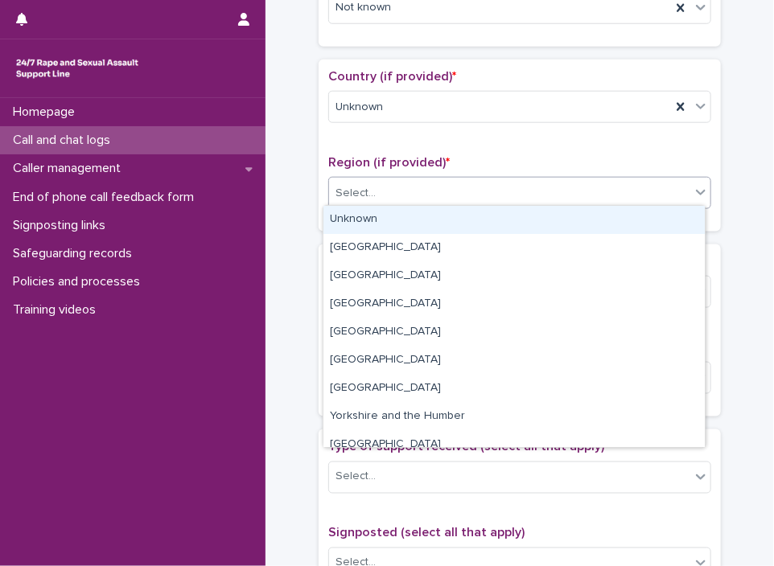
click at [420, 193] on div "Select..." at bounding box center [509, 193] width 361 height 27
click at [413, 214] on div "Unknown" at bounding box center [513, 220] width 381 height 28
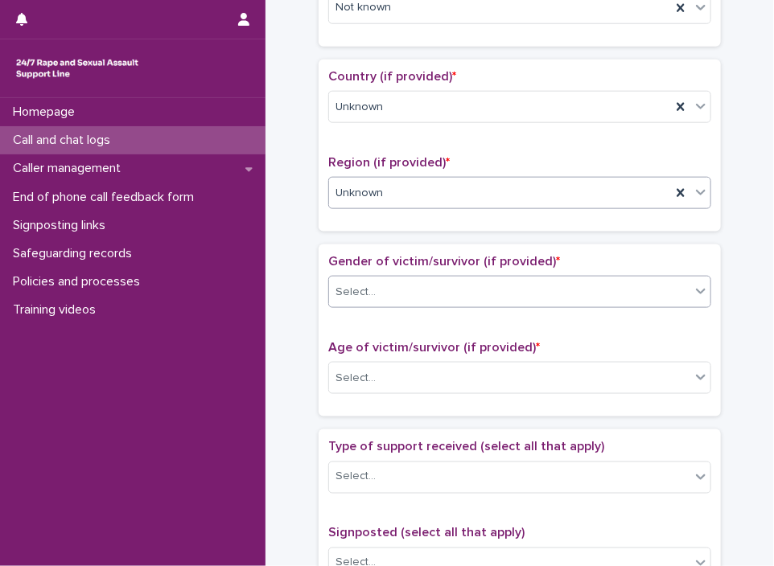
click at [405, 292] on div "Select..." at bounding box center [509, 292] width 361 height 27
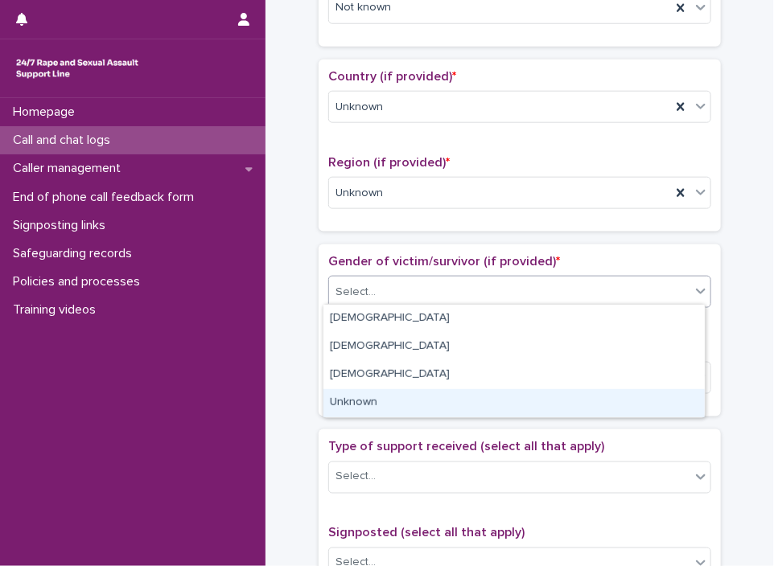
click at [413, 396] on div "Unknown" at bounding box center [513, 403] width 381 height 28
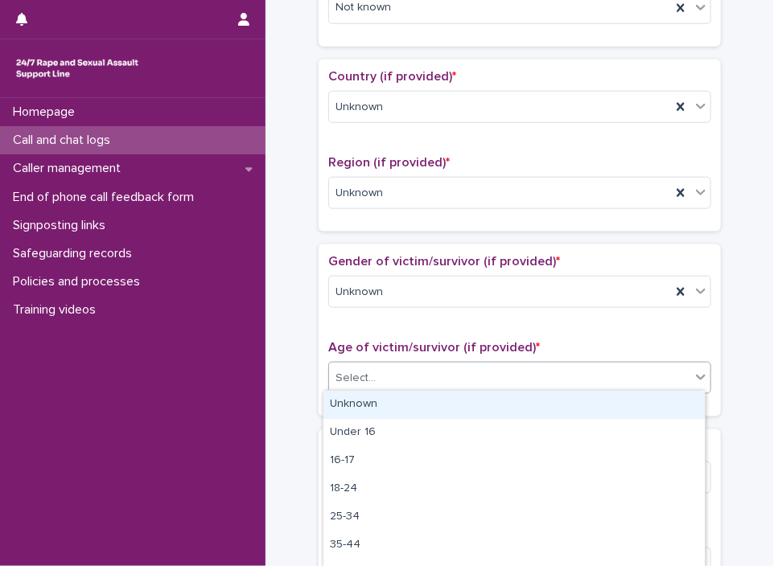
click at [457, 366] on div "Select..." at bounding box center [509, 378] width 361 height 27
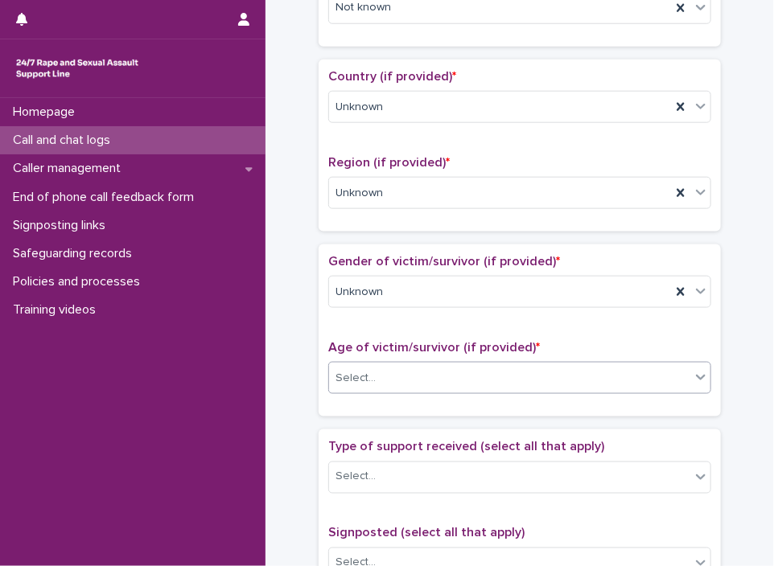
click at [436, 387] on div "Select..." at bounding box center [519, 378] width 383 height 32
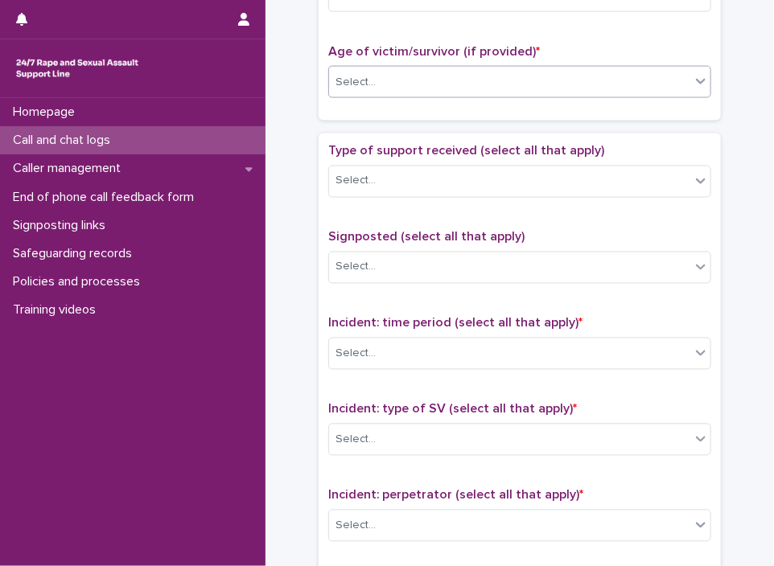
scroll to position [844, 0]
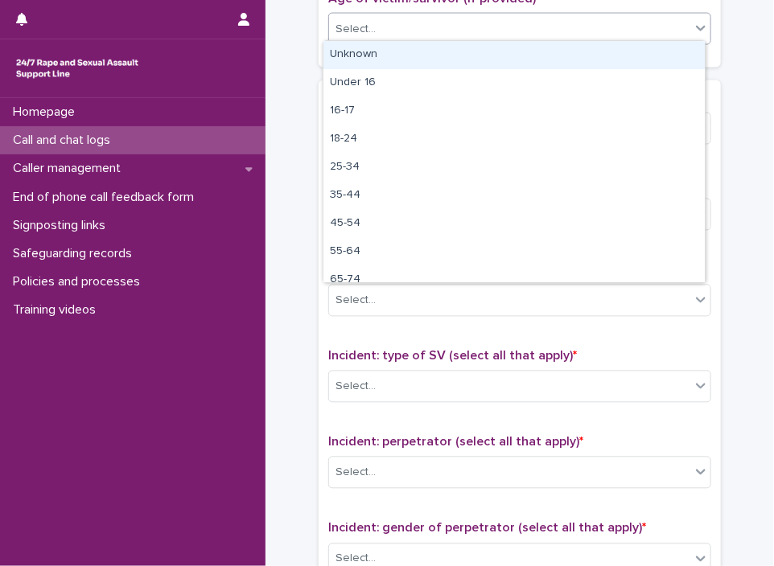
drag, startPoint x: 479, startPoint y: 26, endPoint x: 465, endPoint y: 55, distance: 33.1
click at [465, 55] on body "**********" at bounding box center [387, 283] width 774 height 566
click at [465, 55] on div "Unknown" at bounding box center [513, 55] width 381 height 28
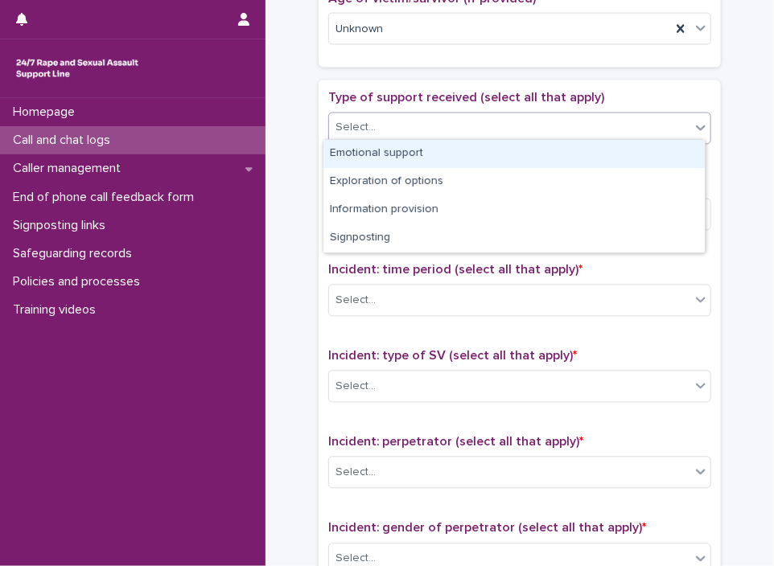
click at [439, 115] on div "Select..." at bounding box center [509, 128] width 361 height 27
click at [429, 160] on div "Emotional support" at bounding box center [513, 154] width 381 height 28
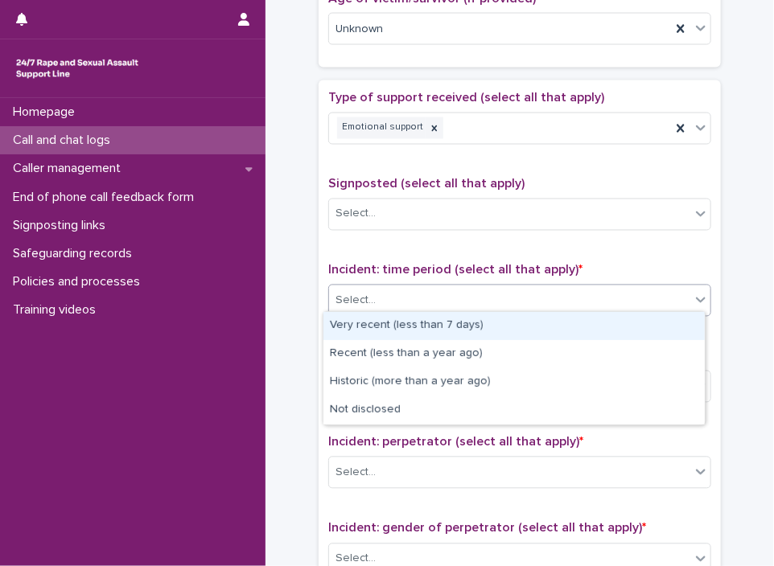
click at [434, 285] on div "Select..." at bounding box center [519, 301] width 383 height 32
click at [425, 324] on div "Very recent (less than 7 days)" at bounding box center [513, 326] width 381 height 28
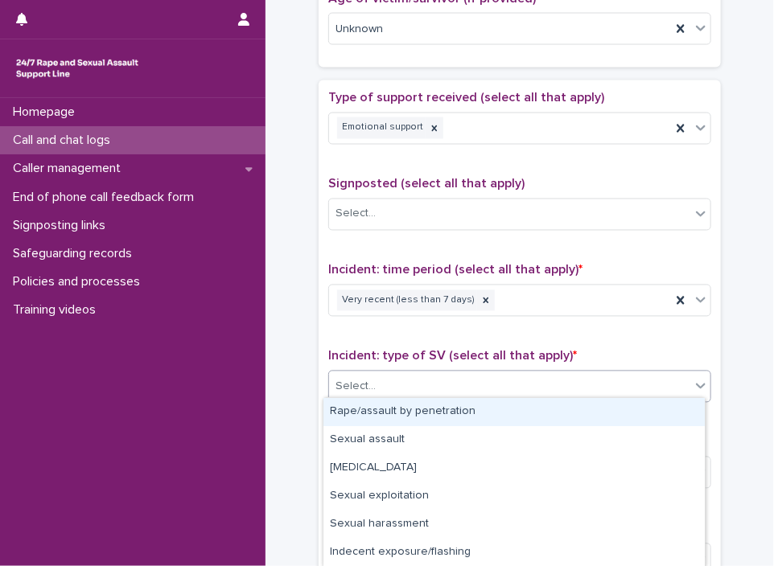
click at [412, 391] on div "Select..." at bounding box center [509, 387] width 361 height 27
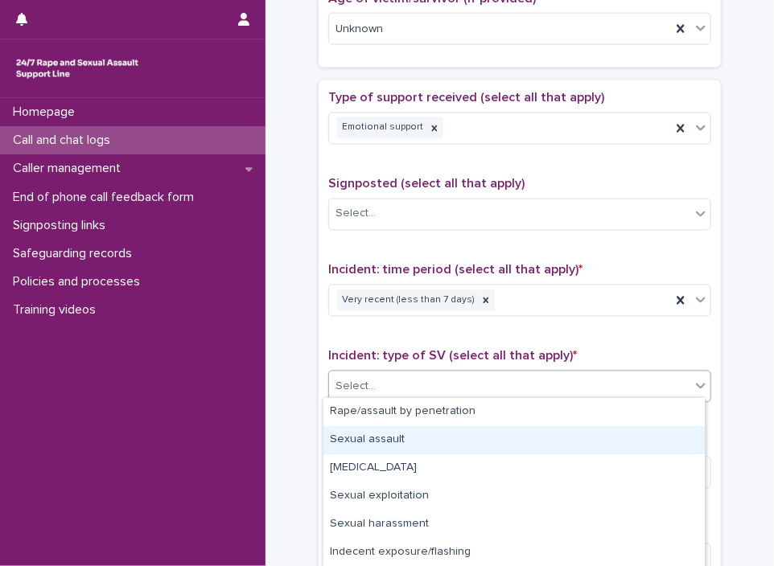
click at [401, 441] on div "Sexual assault" at bounding box center [513, 440] width 381 height 28
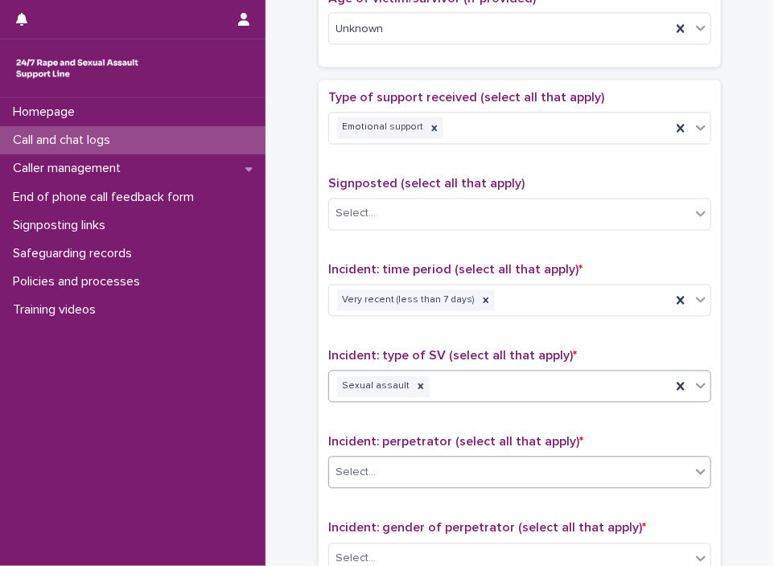
click at [401, 473] on div "Select..." at bounding box center [509, 473] width 361 height 27
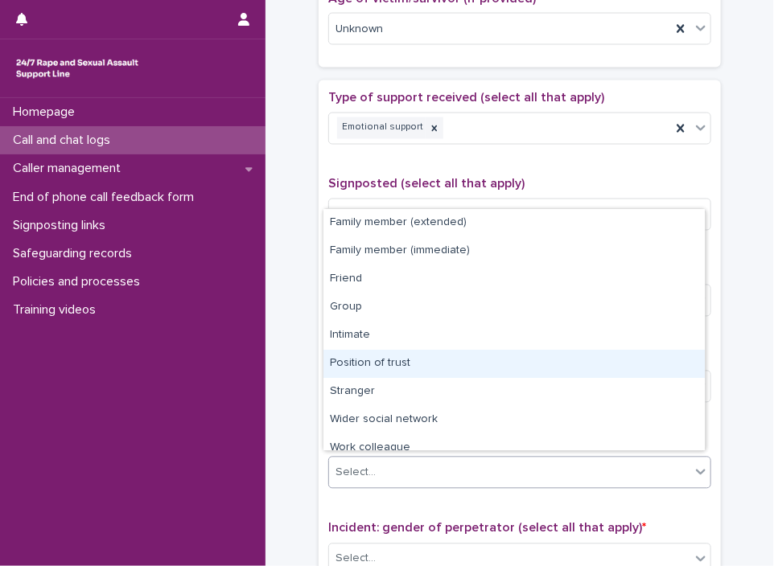
drag, startPoint x: 411, startPoint y: 408, endPoint x: 421, endPoint y: 374, distance: 35.4
click at [421, 374] on div "Position of trust" at bounding box center [513, 364] width 381 height 28
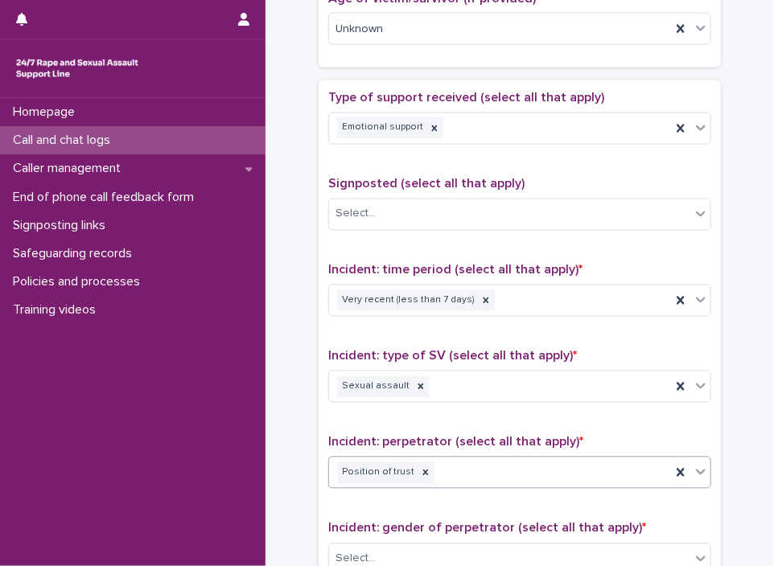
scroll to position [1194, 0]
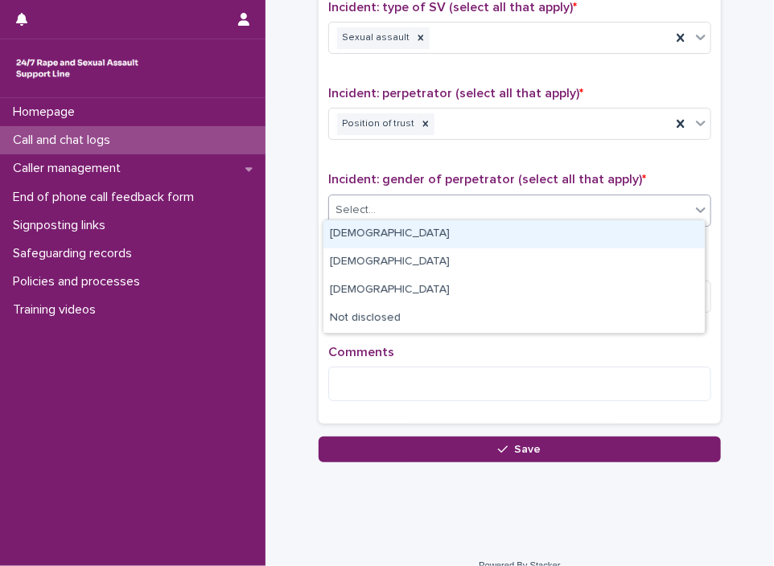
click at [395, 216] on div "Select..." at bounding box center [509, 210] width 361 height 27
click at [388, 232] on div "[DEMOGRAPHIC_DATA]" at bounding box center [513, 234] width 381 height 28
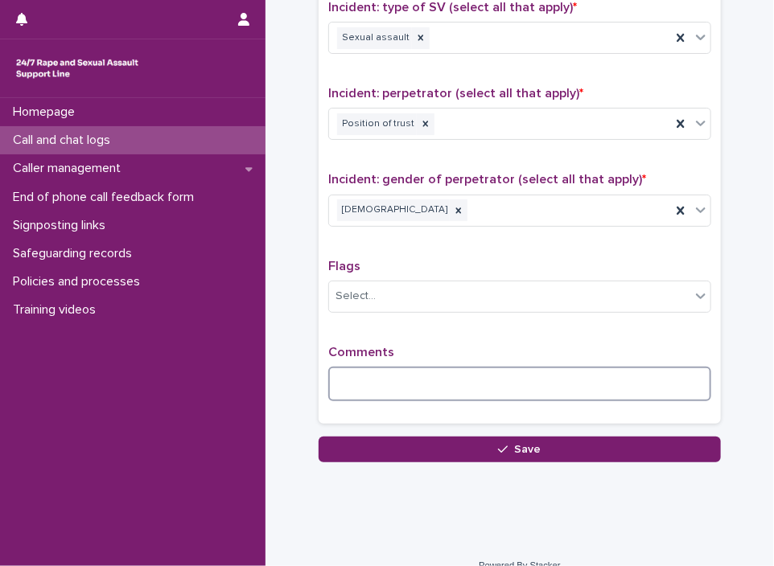
click at [362, 372] on textarea at bounding box center [519, 384] width 383 height 35
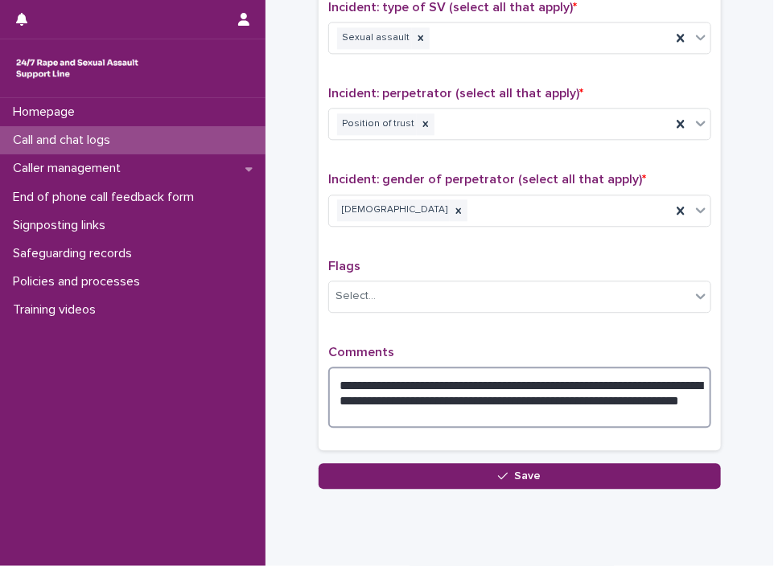
scroll to position [0, 0]
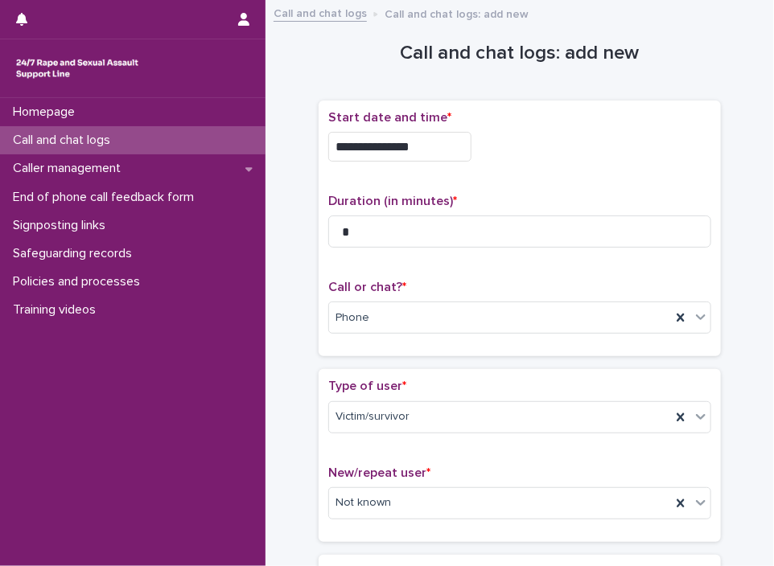
type textarea "**********"
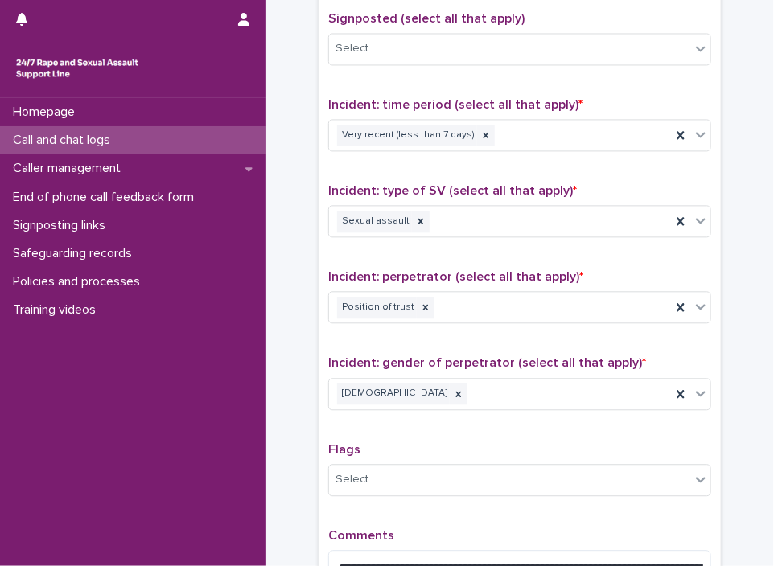
scroll to position [1219, 0]
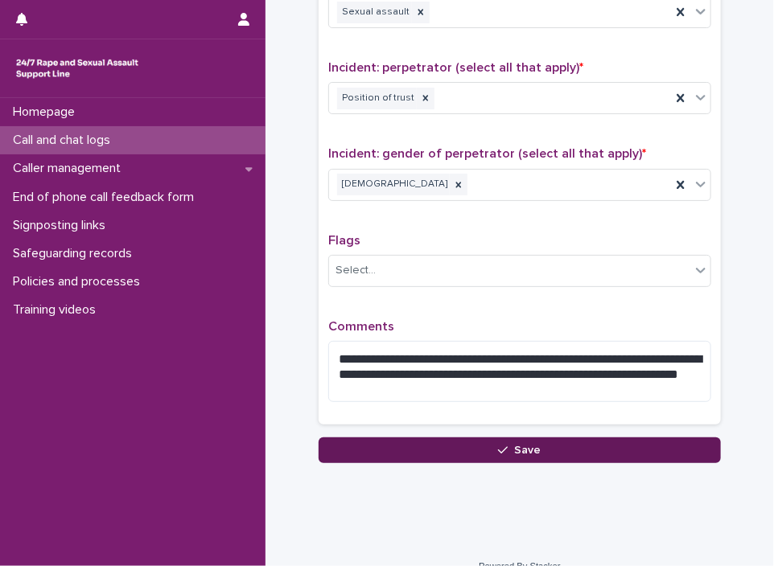
click at [520, 445] on span "Save" at bounding box center [528, 450] width 27 height 11
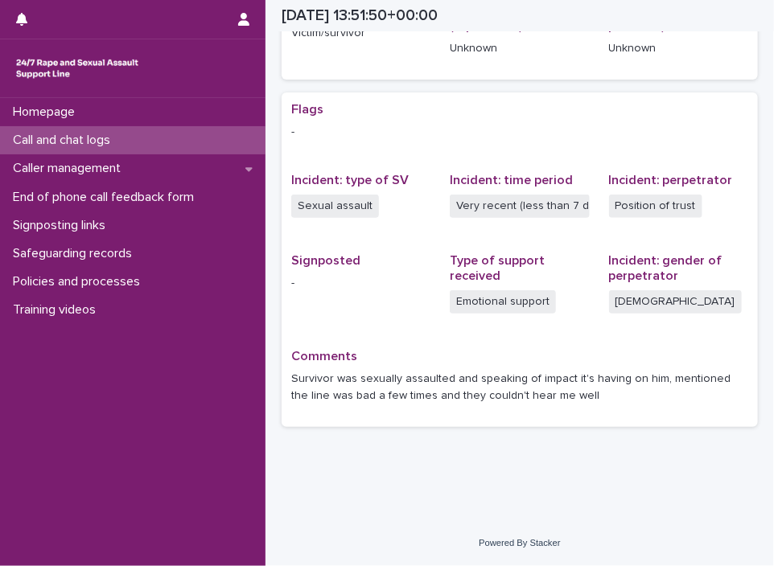
scroll to position [273, 0]
